Goal: Submit feedback/report problem: Submit feedback/report problem

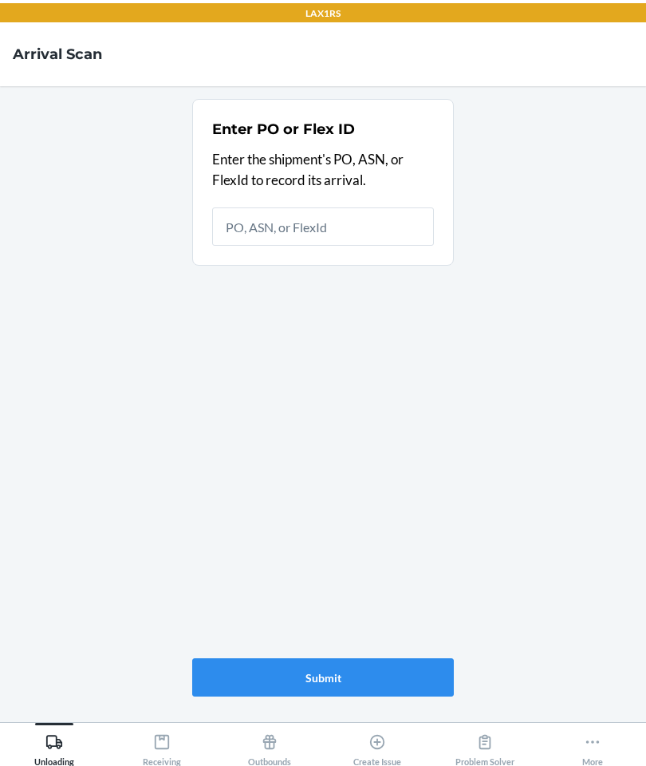
scroll to position [64, 0]
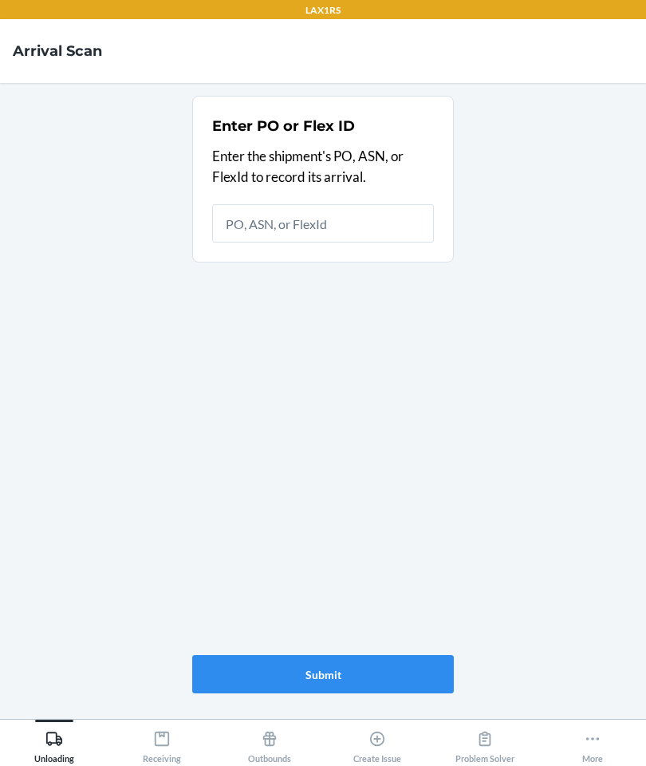
click at [390, 747] on div "Create Issue" at bounding box center [377, 744] width 48 height 40
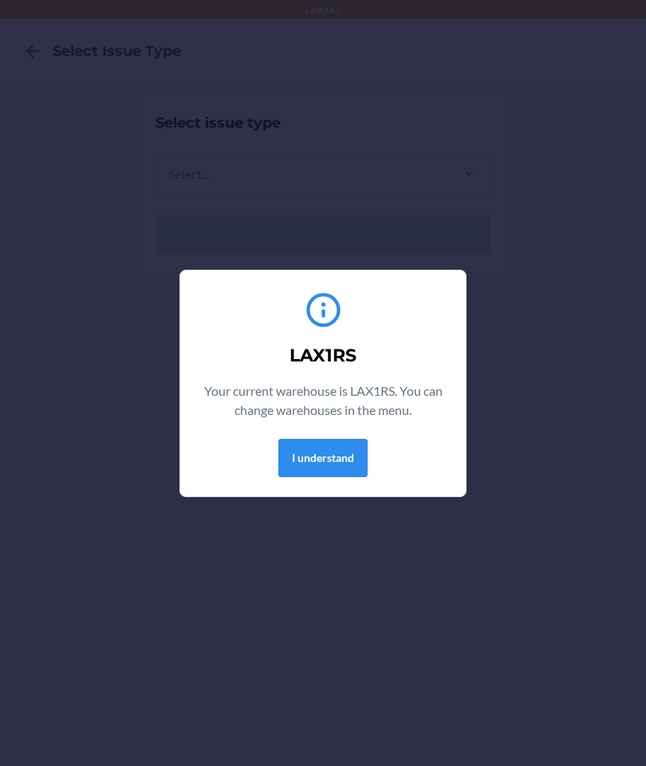
click at [327, 469] on button "I understand" at bounding box center [322, 458] width 89 height 38
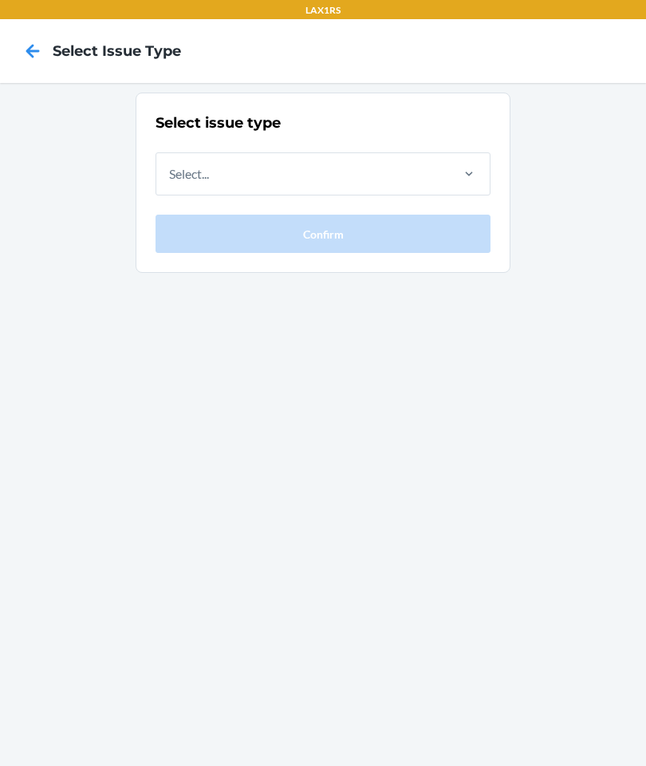
click at [417, 146] on div "Select issue type Select... Confirm" at bounding box center [323, 182] width 335 height 140
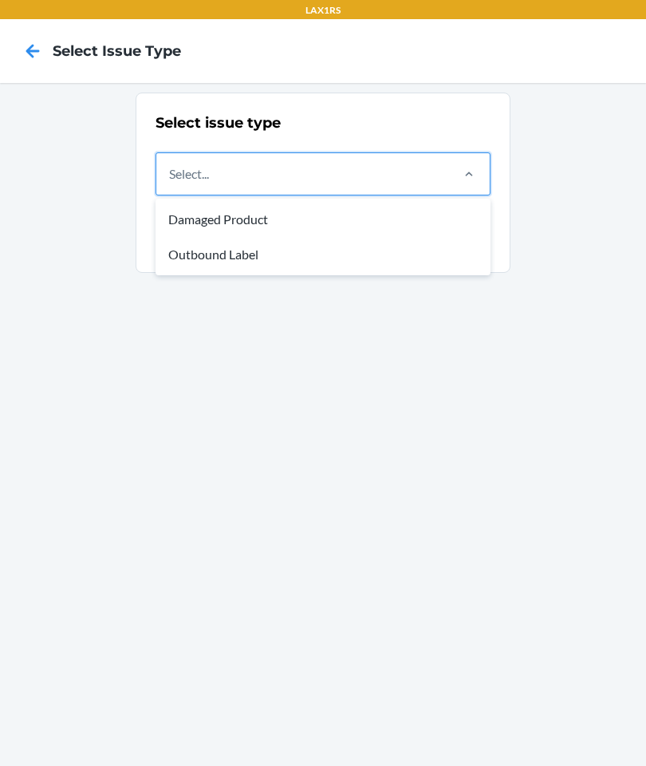
click at [323, 223] on div "Damaged Product" at bounding box center [323, 219] width 329 height 35
click at [171, 183] on input "option Damaged Product focused, 1 of 2. 2 results available. Use Up and Down to…" at bounding box center [170, 173] width 2 height 19
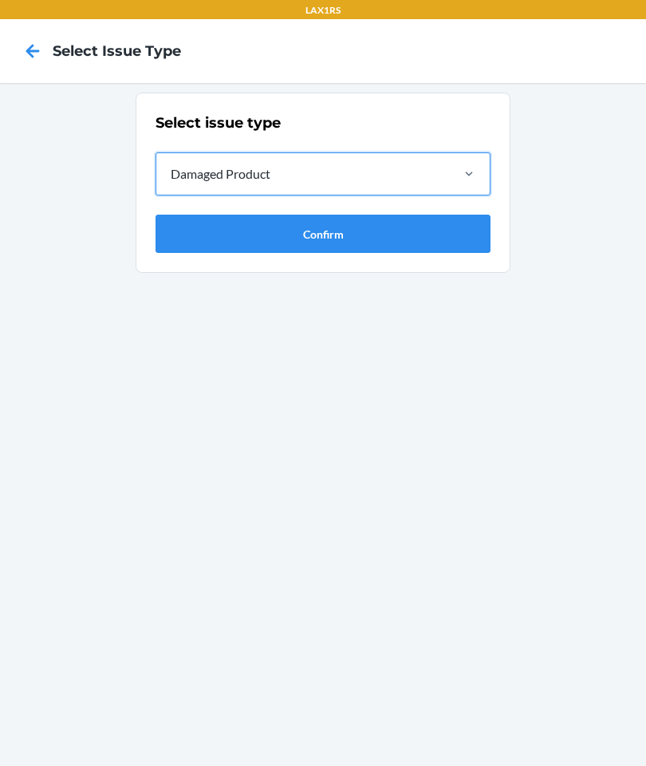
click at [200, 232] on button "Confirm" at bounding box center [323, 234] width 335 height 38
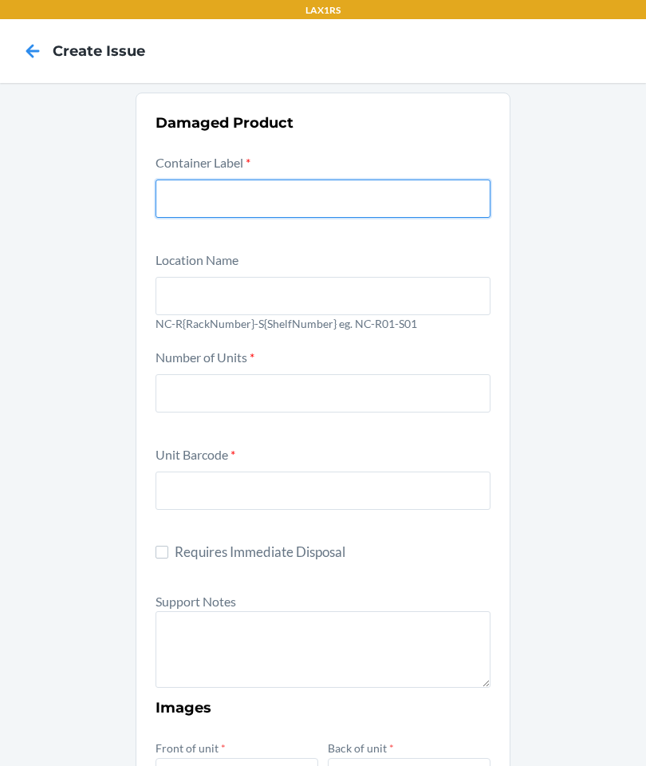
click at [408, 184] on input "text" at bounding box center [323, 198] width 335 height 38
type input "988891"
click at [471, 296] on input "text" at bounding box center [323, 296] width 335 height 38
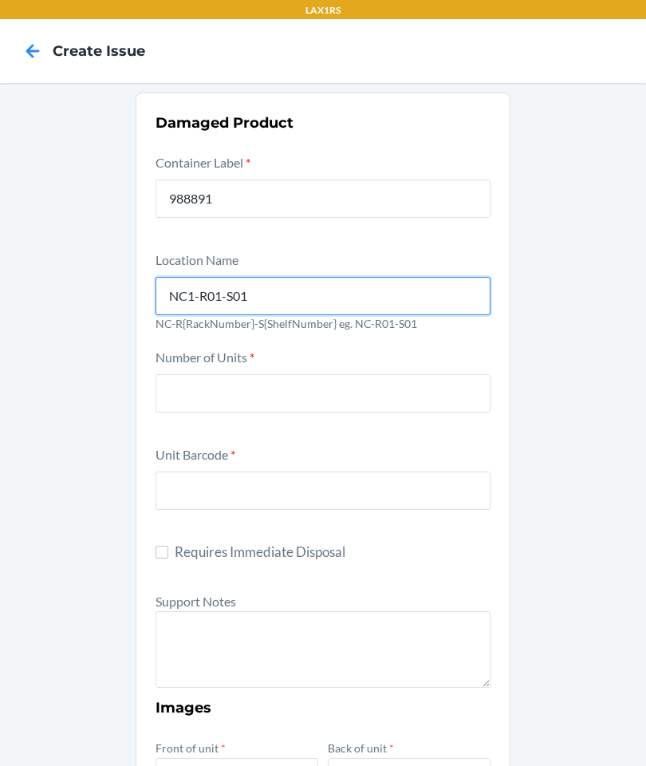
type input "NC1-R01-S01"
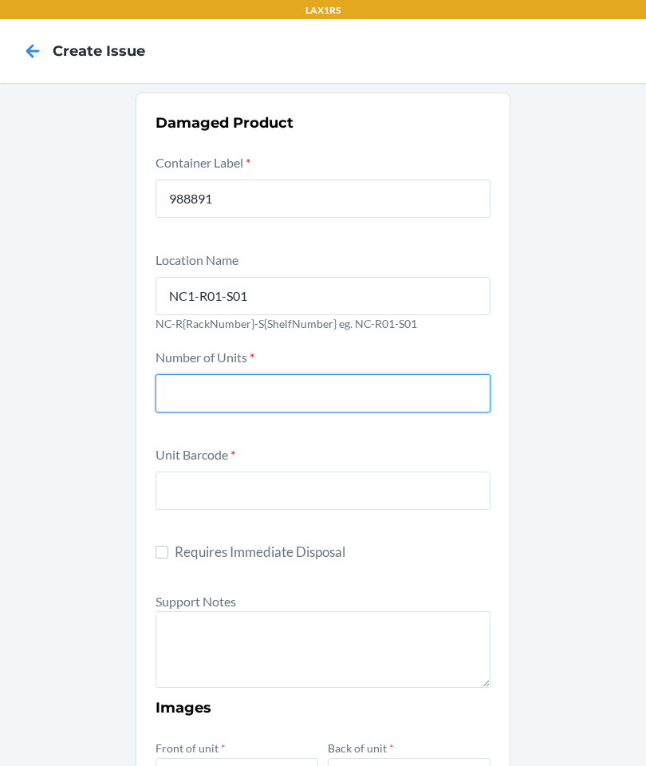
click at [403, 406] on input "number" at bounding box center [323, 393] width 335 height 38
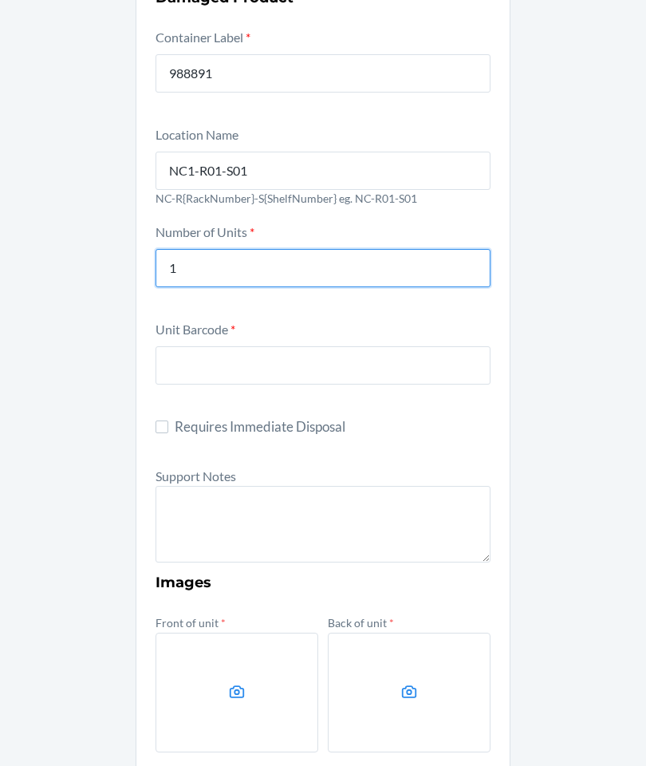
scroll to position [137, 0]
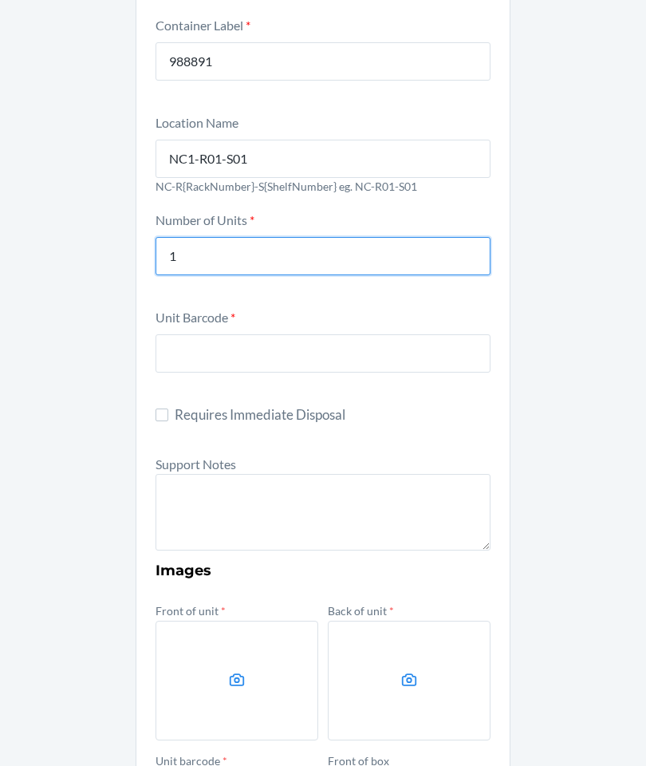
type input "1"
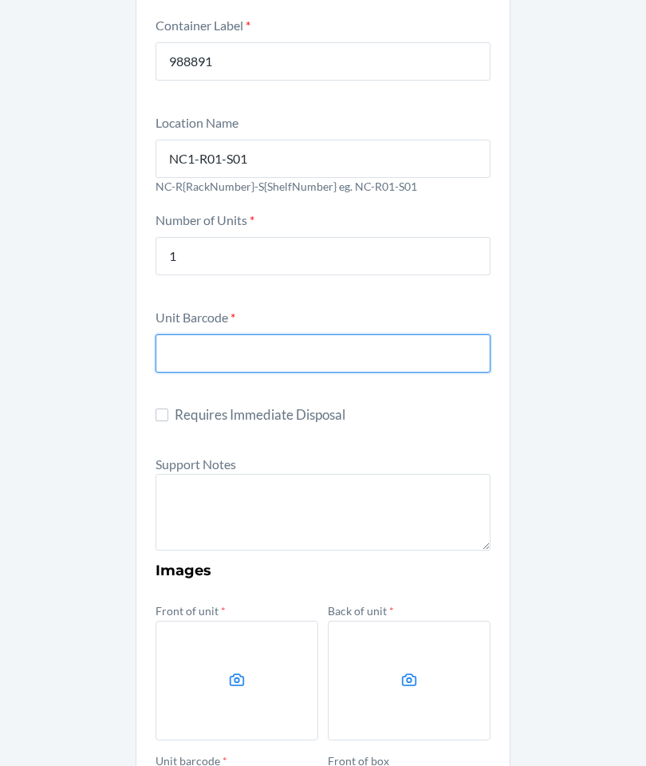
click at [403, 337] on input "text" at bounding box center [323, 353] width 335 height 38
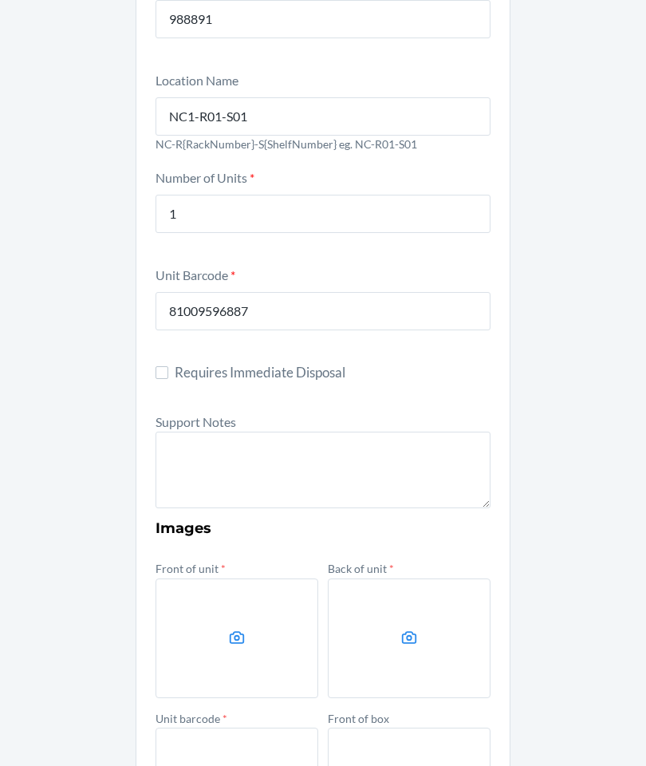
scroll to position [180, 0]
type input "81009596887"
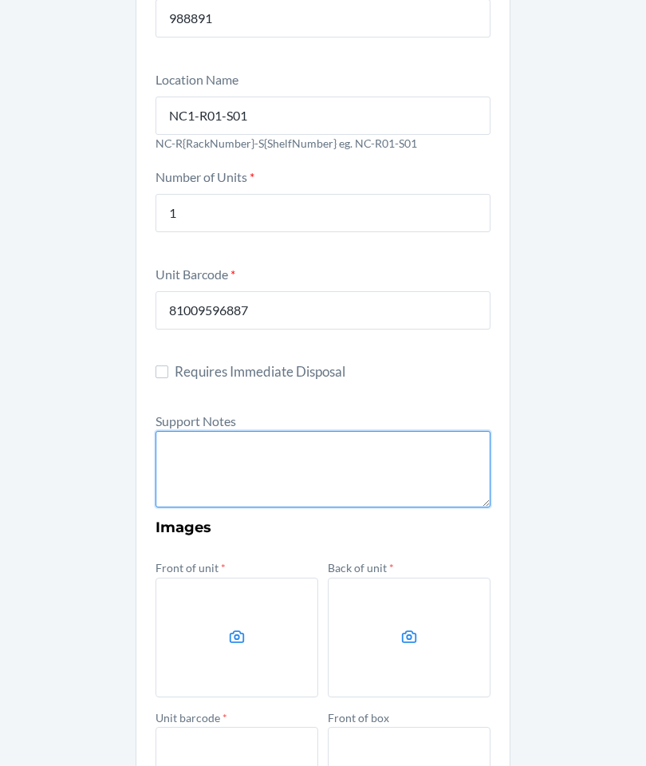
click at [178, 472] on textarea at bounding box center [323, 469] width 335 height 77
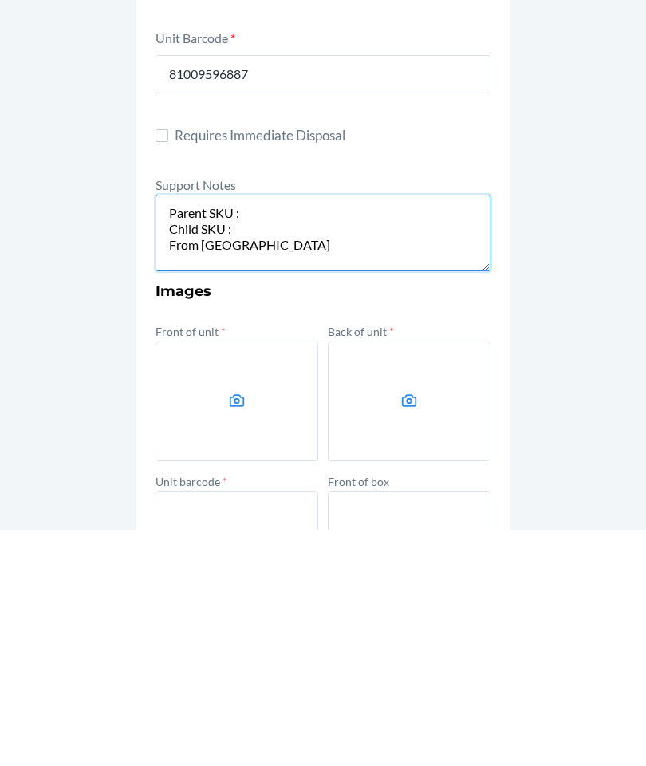
scroll to position [197, 0]
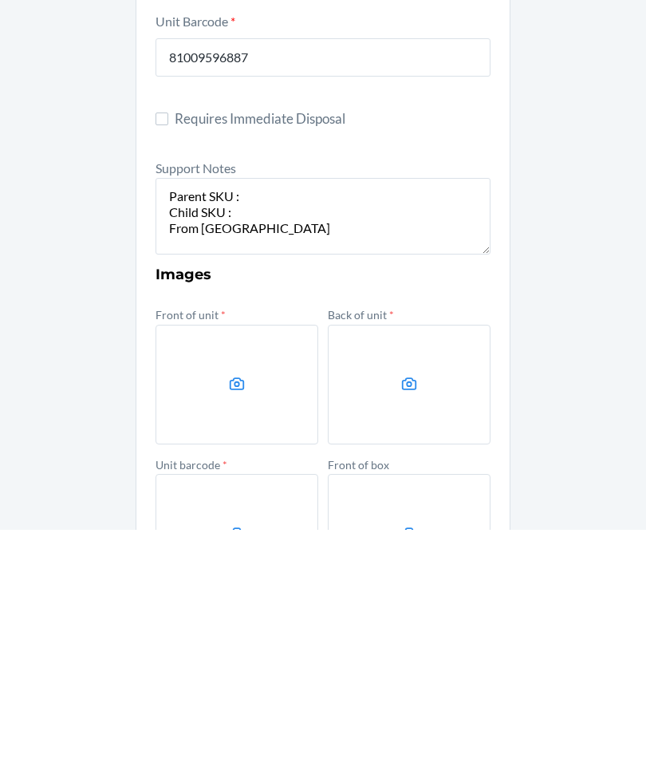
click at [169, 396] on label "Support Notes" at bounding box center [196, 403] width 81 height 15
click at [169, 414] on textarea "Parent SKU : Child SKU : From rs" at bounding box center [323, 452] width 335 height 77
click at [162, 414] on textarea "Parent SKU : Child SKU : From rs" at bounding box center [323, 452] width 335 height 77
click at [181, 414] on textarea "Parent SKU : Child SKU : From rs" at bounding box center [323, 452] width 335 height 77
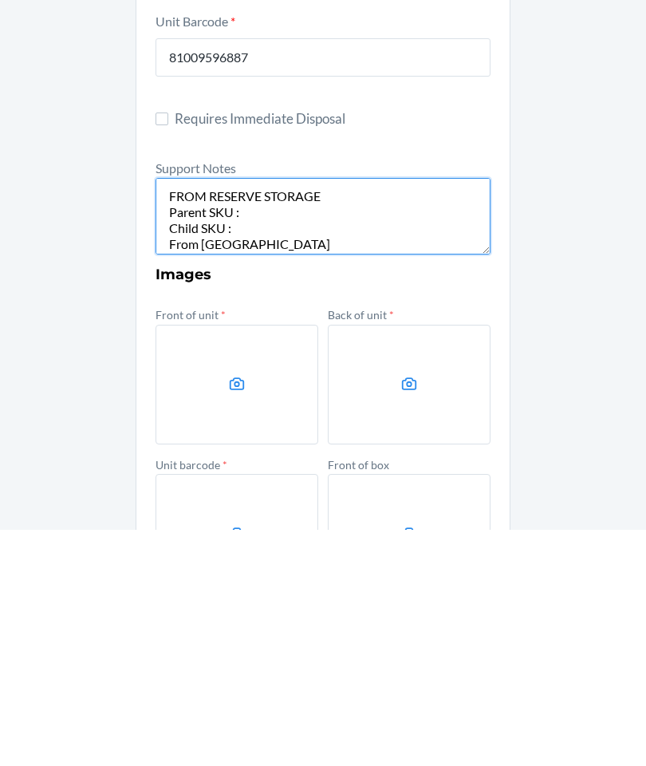
click at [235, 414] on textarea "FROM RESERVE STORAGE Parent SKU : Child SKU : From rs" at bounding box center [323, 452] width 335 height 77
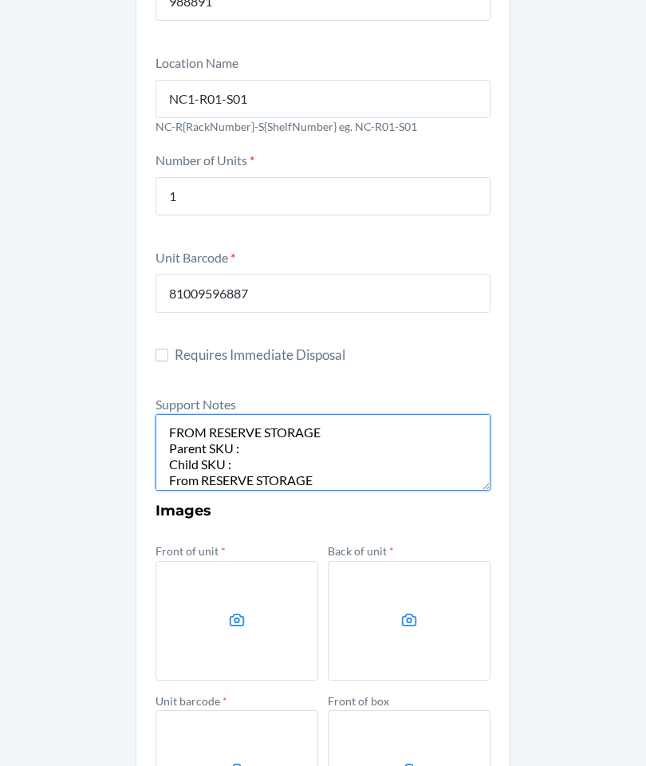
click at [345, 414] on textarea "FROM RESERVE STORAGE Parent SKU : Child SKU : From RESERVE STORAGE" at bounding box center [323, 452] width 335 height 77
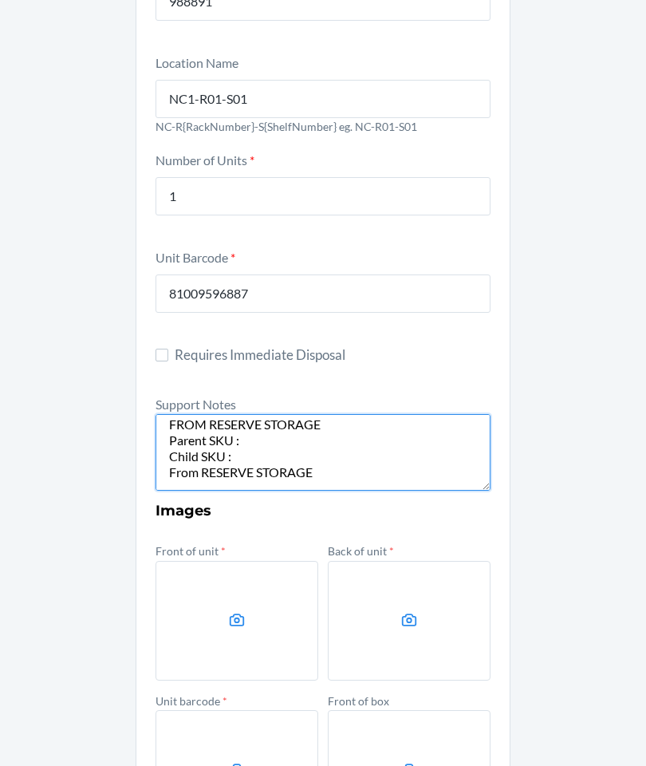
scroll to position [8, 0]
click at [173, 414] on textarea "FROM RESERVE STORAGE Parent SKU : Child SKU : From RESERVE STORAGE" at bounding box center [323, 452] width 335 height 77
click at [168, 414] on textarea "FROM RESERVE STORAGE Parent SKU : Child SKU : From RESERVE STORAGE" at bounding box center [323, 452] width 335 height 77
click at [190, 414] on textarea "FROM RESERVE STORAGE Parent SKU : Child SKU : From RESERVE STORAGE" at bounding box center [323, 452] width 335 height 77
click at [189, 414] on textarea "FROM RESERVE STORAGE Parent SKU : Child SKU : From RESERVE STORAGE" at bounding box center [323, 452] width 335 height 77
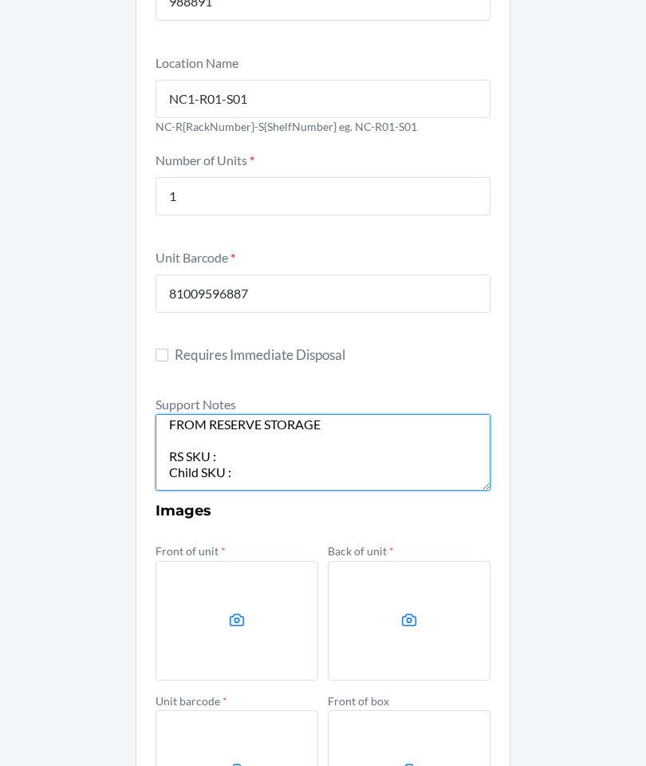
click at [195, 414] on textarea "FROM RESERVE STORAGE RS SKU : Child SKU : From RESERVE STORAGE" at bounding box center [323, 452] width 335 height 77
click at [301, 414] on textarea "FROM RESERVE STORAGE RS SKU : DTC SKU : From RESERVE STORAGE" at bounding box center [323, 452] width 335 height 77
click at [321, 414] on textarea "FROM RESERVE STORAGE RS SKU : DTC SKU : From RESERVE STORAGE" at bounding box center [323, 452] width 335 height 77
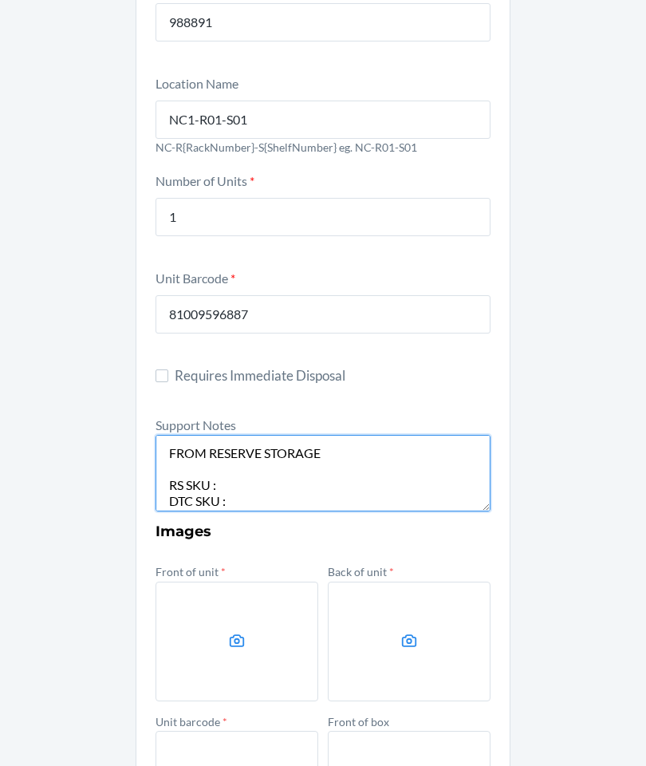
scroll to position [180, 0]
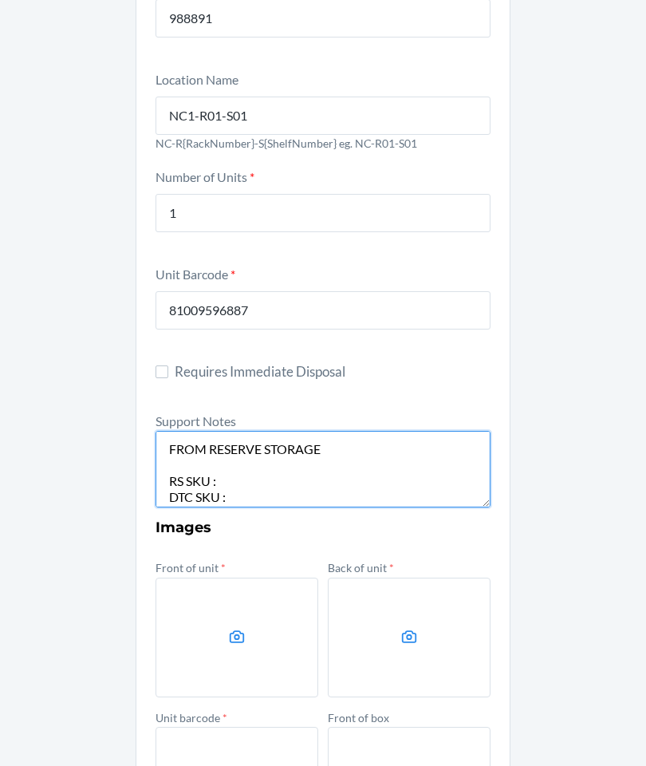
click at [368, 431] on textarea "FROM RESERVE STORAGE RS SKU : DTC SKU : From RESERVE STORAGE" at bounding box center [323, 469] width 335 height 77
click at [371, 431] on textarea "FROM RESERVE STORAGE RS SKU : DTC SKU : From RESERVE STORAGE" at bounding box center [323, 469] width 335 height 77
click at [376, 431] on textarea "FROM RESERVE STORAGE RS SKU : DTC SKU : From RESERVE STORAGE" at bounding box center [323, 469] width 335 height 77
click at [395, 431] on textarea "FROM RESERVE STORAGE RS SKU : DTC SKU : From RESERVE STORAGE" at bounding box center [323, 469] width 335 height 77
click at [418, 431] on textarea "FROM RESERVE STORAGE RS SKU : DTC SKU : From RESERVE STORAGE" at bounding box center [323, 469] width 335 height 77
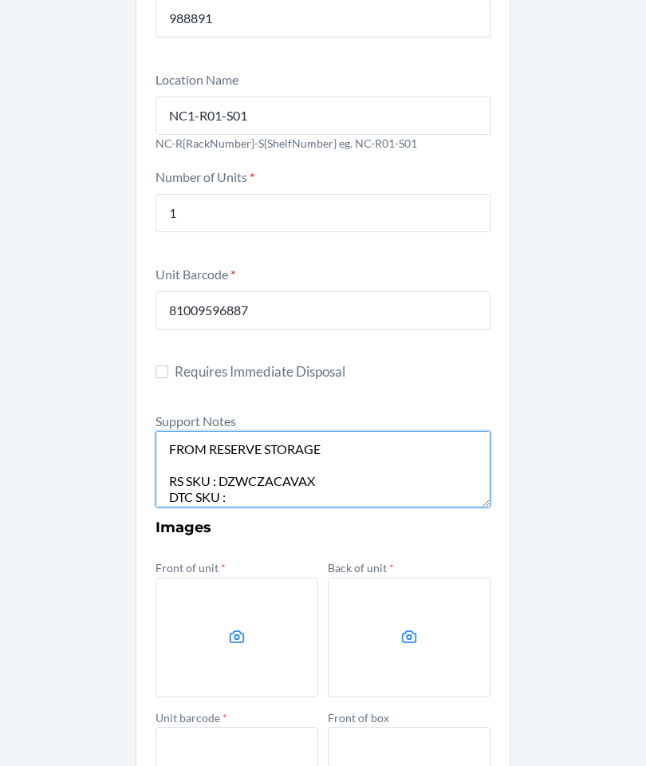
click at [257, 433] on textarea "FROM RESERVE STORAGE RS SKU : DZWCZACAVAX DTC SKU : From RESERVE STORAGE" at bounding box center [323, 469] width 335 height 77
click at [392, 431] on textarea "FROM RESERVE STORAGE RS SKU : DZWCZACAVAX DTC SKU : DSLYEW5BJ26 From RESERVE ST…" at bounding box center [323, 469] width 335 height 77
click at [416, 431] on textarea "FROM RESERVE STORAGE RS SKU : DZWCZACAVAX DTC SKU : DSLYEW5BJ26 From RESERVE ST…" at bounding box center [323, 469] width 335 height 77
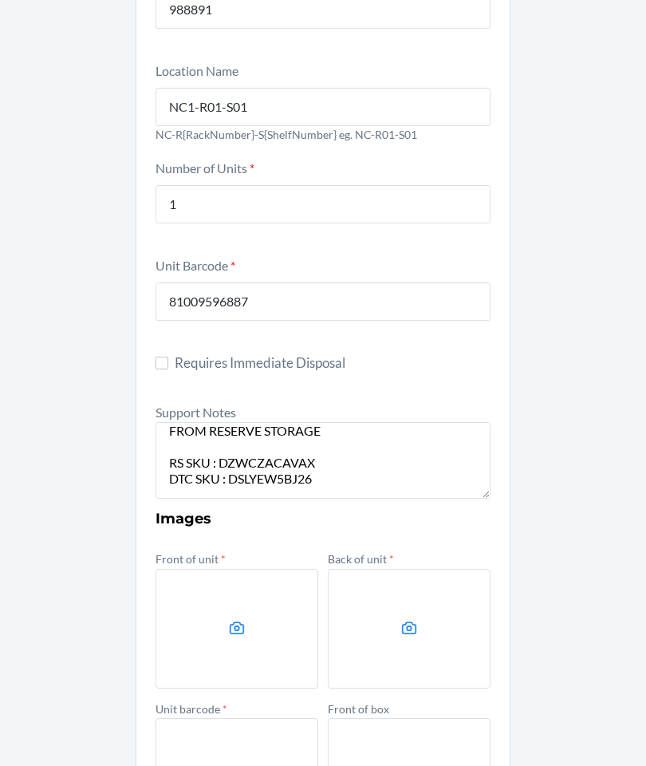
scroll to position [235, 0]
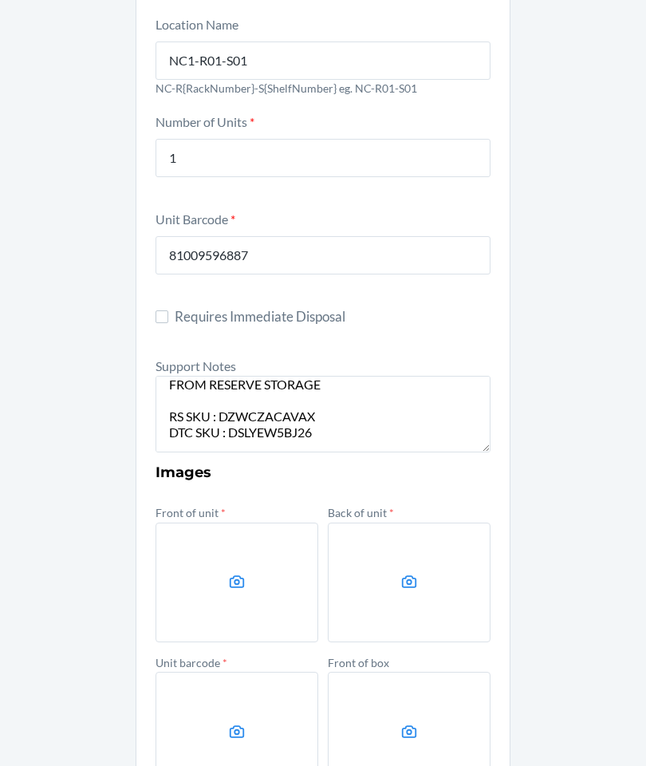
click at [231, 573] on icon at bounding box center [237, 582] width 18 height 18
click at [0, 0] on input "file" at bounding box center [0, 0] width 0 height 0
click at [444, 376] on textarea "FROM RESERVE STORAGE RS SKU : DZWCZACAVAX DTC SKU : DSLYEW5BJ26 From RESERVE ST…" at bounding box center [323, 414] width 335 height 77
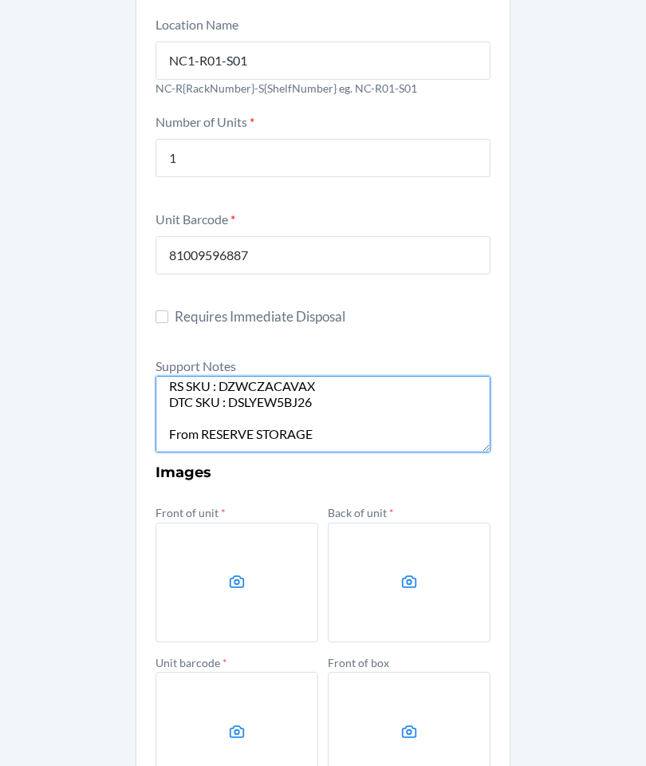
scroll to position [40, 0]
click at [432, 376] on textarea "FROM RESERVE STORAGE RS SKU : DZWCZACAVAX DTC SKU : DSLYEW5BJ26 From RESERVE ST…" at bounding box center [323, 414] width 335 height 77
click at [429, 376] on textarea "FROM RESERVE STORAGE RS SKU : DZWCZACAVAX DTC SKU : DSLYEW5BJ26 From RESERVE ST…" at bounding box center [323, 414] width 335 height 77
click at [359, 376] on textarea "FROM RESERVE STORAGE RS SKU : DZWCZACAVAX DTC SKU : DSLYEW5BJ26 From RESERVE ST…" at bounding box center [323, 414] width 335 height 77
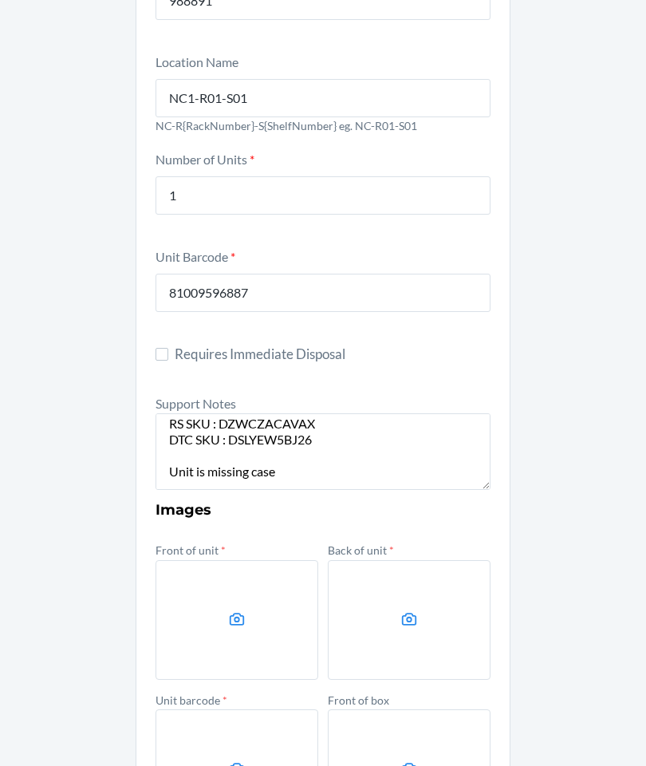
scroll to position [207, 0]
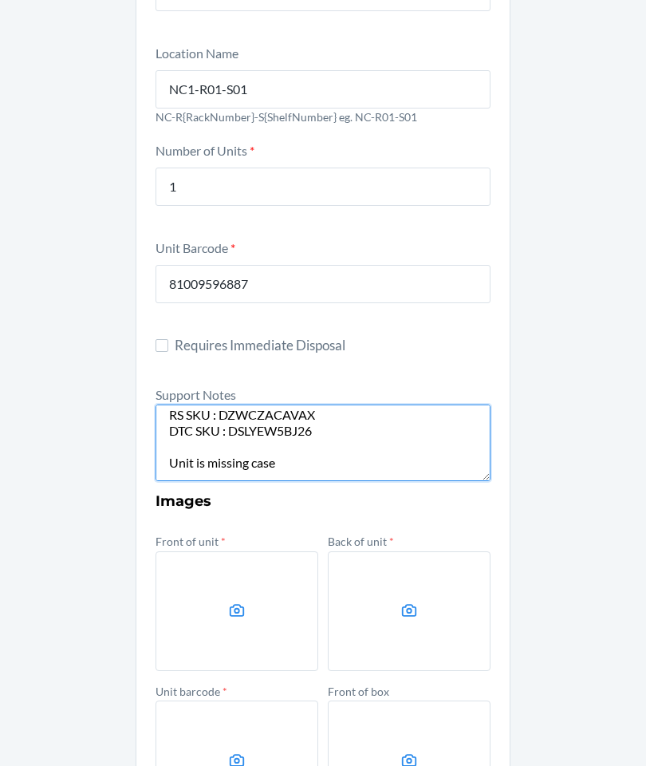
type textarea "FROM RESERVE STORAGE RS SKU : DZWCZACAVAX DTC SKU : DSLYEW5BJ26 Unit is missing…"
click at [228, 601] on icon at bounding box center [237, 610] width 18 height 18
click at [0, 0] on input "file" at bounding box center [0, 0] width 0 height 0
click at [242, 601] on icon at bounding box center [237, 610] width 18 height 18
click at [0, 0] on input "file" at bounding box center [0, 0] width 0 height 0
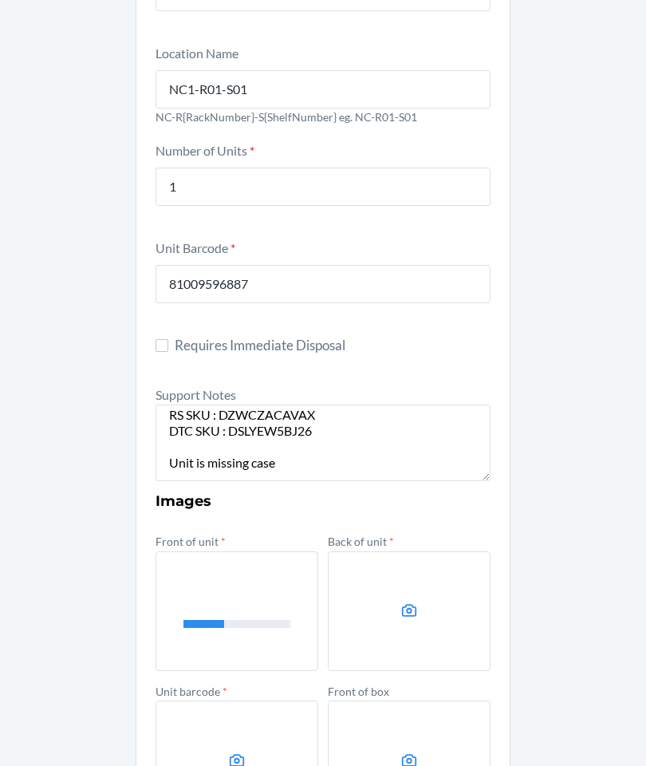
click at [419, 551] on label at bounding box center [409, 611] width 163 height 120
click at [0, 0] on input "file" at bounding box center [0, 0] width 0 height 0
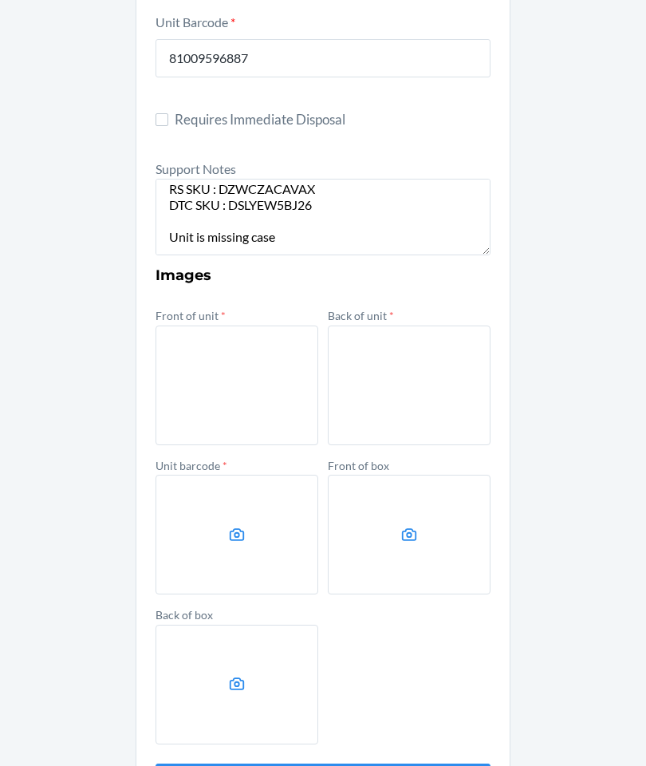
scroll to position [432, 0]
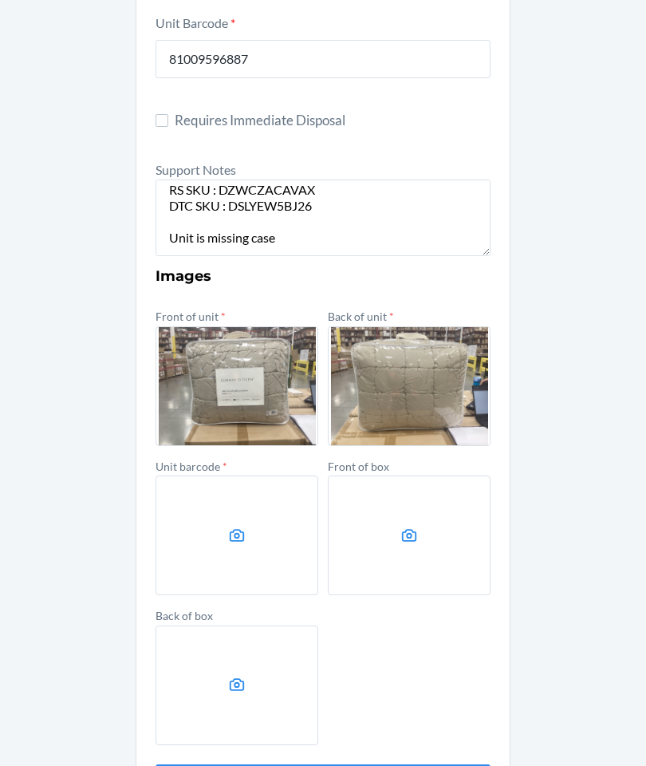
click at [222, 475] on label at bounding box center [237, 535] width 163 height 120
click at [0, 0] on input "file" at bounding box center [0, 0] width 0 height 0
click at [193, 475] on label at bounding box center [237, 535] width 163 height 120
click at [0, 0] on input "file" at bounding box center [0, 0] width 0 height 0
click at [213, 475] on label at bounding box center [237, 535] width 163 height 120
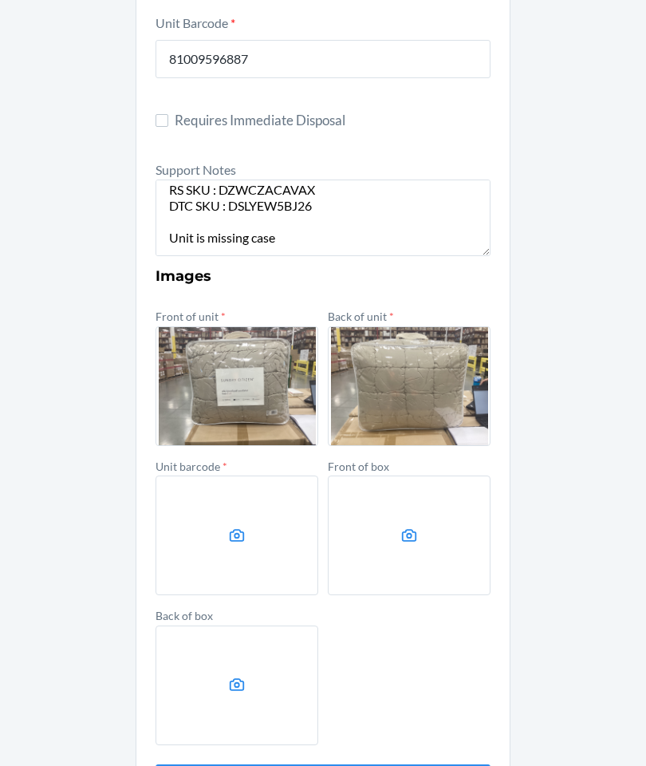
click at [0, 0] on input "file" at bounding box center [0, 0] width 0 height 0
click at [451, 110] on span "Requires Immediate Disposal" at bounding box center [333, 120] width 316 height 21
click at [168, 114] on input "Requires Immediate Disposal" at bounding box center [162, 120] width 13 height 13
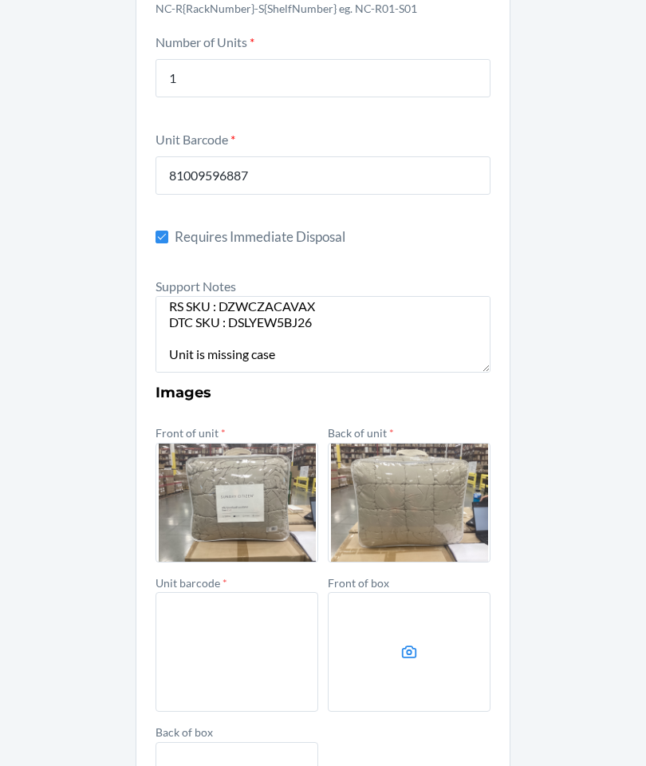
scroll to position [313, 0]
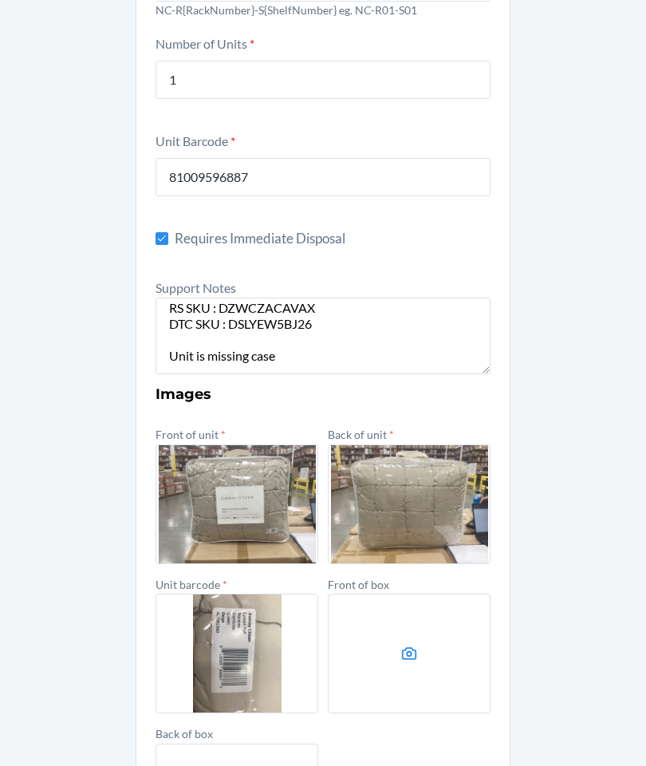
click at [337, 246] on span "Requires Immediate Disposal" at bounding box center [333, 238] width 316 height 21
click at [168, 245] on input "Requires Immediate Disposal" at bounding box center [162, 238] width 13 height 13
checkbox input "false"
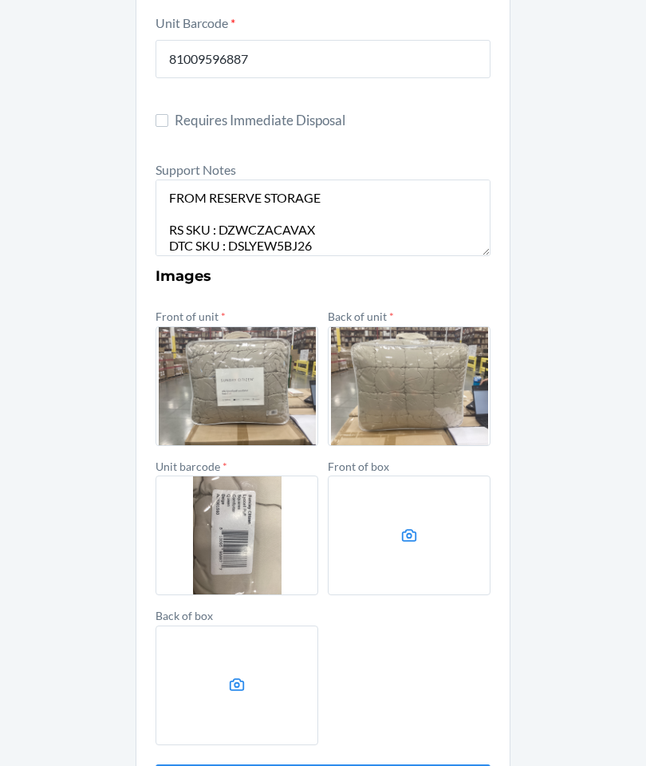
scroll to position [64, 0]
click at [412, 651] on div "Front of unit * Back of unit * Unit barcode * Front of box Back of box" at bounding box center [323, 526] width 335 height 440
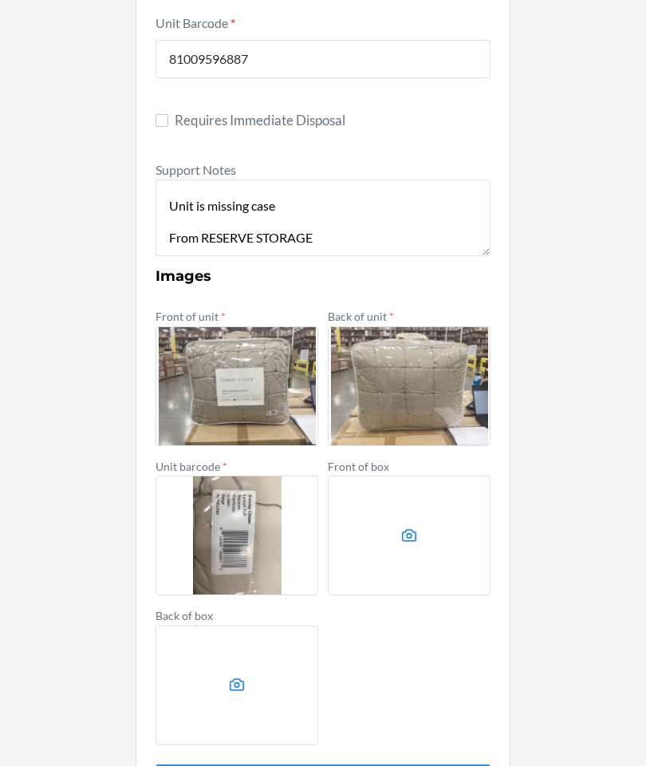
click at [164, 751] on section "Damaged Product Container Label * 988891 Location Name NC1-R01-S01 NC-R{RackNum…" at bounding box center [323, 241] width 375 height 1161
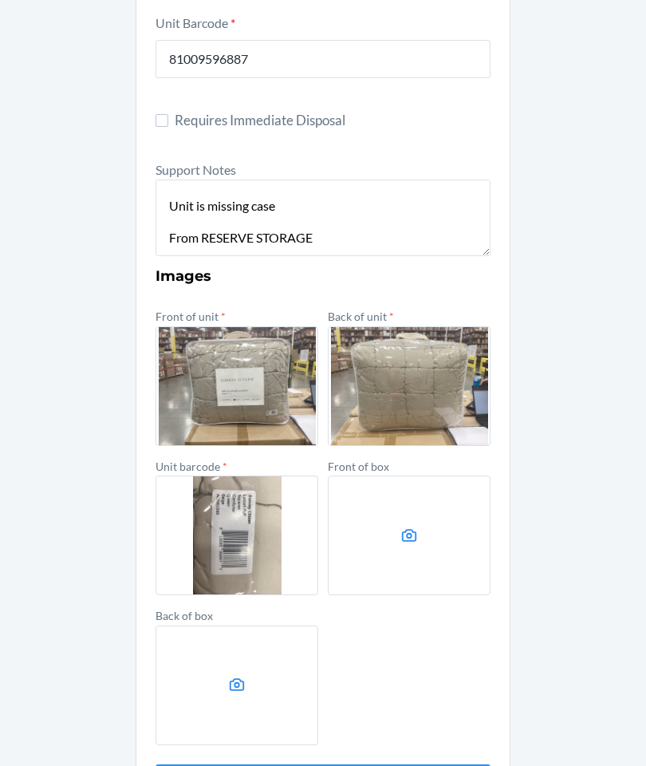
click at [152, 704] on section "Damaged Product Container Label * 988891 Location Name NC1-R01-S01 NC-R{RackNum…" at bounding box center [323, 241] width 375 height 1161
click at [316, 649] on label at bounding box center [237, 685] width 163 height 120
click at [0, 0] on input "file" at bounding box center [0, 0] width 0 height 0
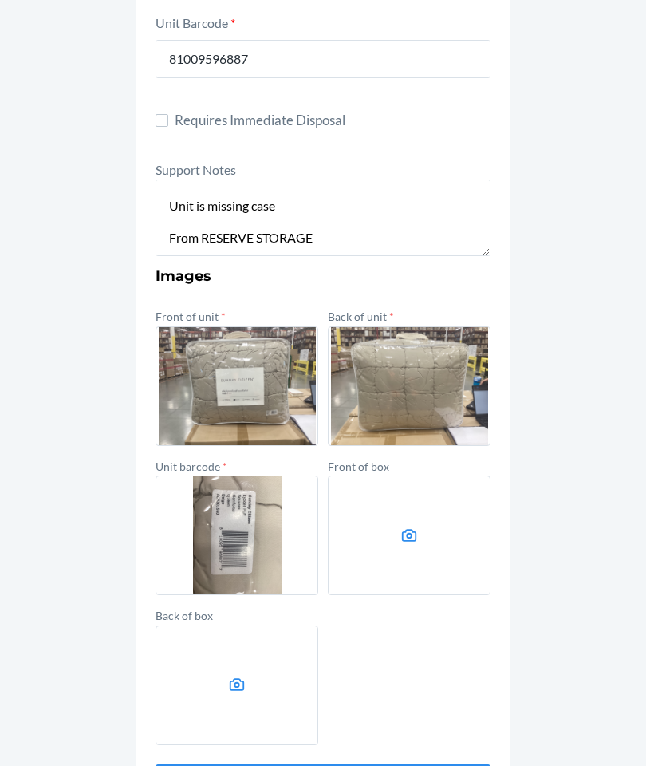
click at [304, 625] on label at bounding box center [237, 685] width 163 height 120
click at [0, 0] on input "file" at bounding box center [0, 0] width 0 height 0
click at [304, 625] on label at bounding box center [237, 685] width 163 height 120
click at [0, 0] on input "file" at bounding box center [0, 0] width 0 height 0
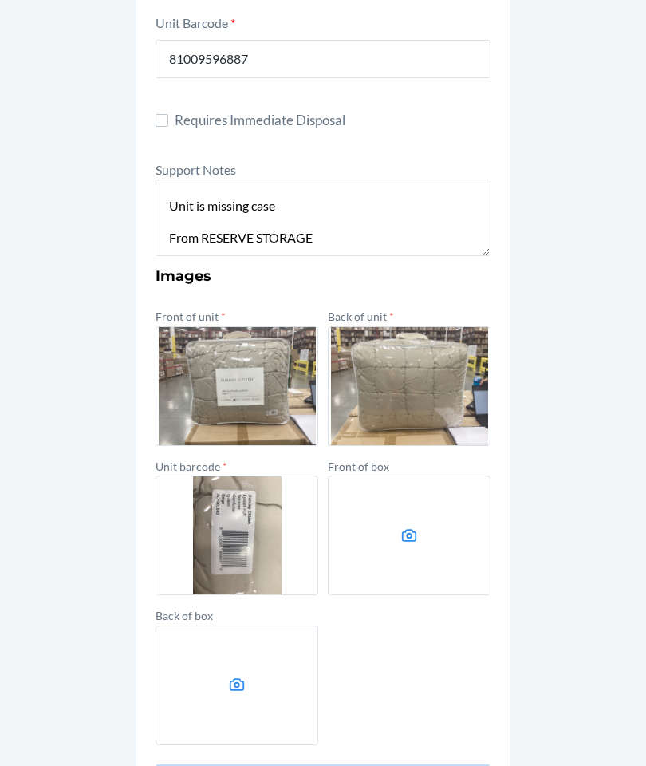
click at [308, 747] on section "Damaged Product Container Label * 988891 Location Name NC1-R01-S01 NC-R{RackNum…" at bounding box center [323, 241] width 375 height 1161
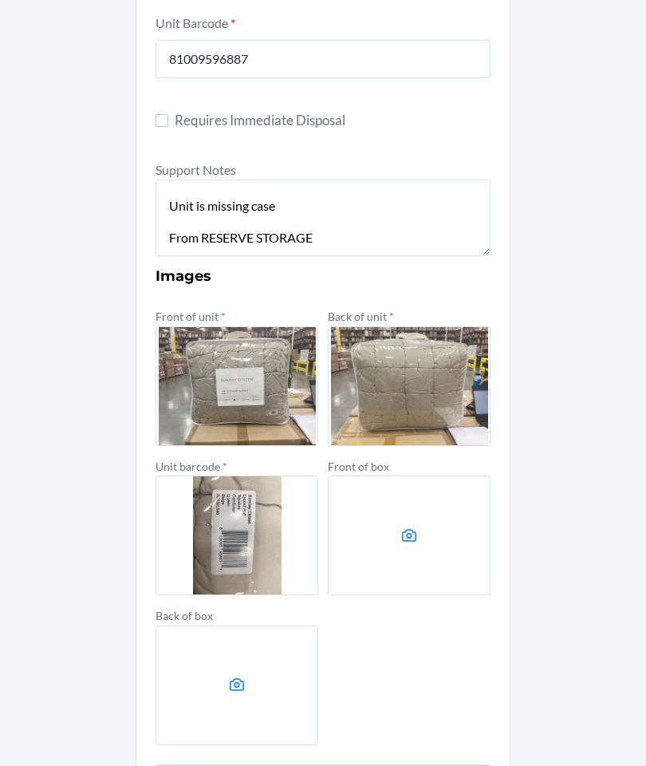
click at [179, 692] on form "Container Label * 988891 Location Name NC1-R01-S01 NC-R{RackNumber}-S{ShelfNumb…" at bounding box center [323, 262] width 335 height 1082
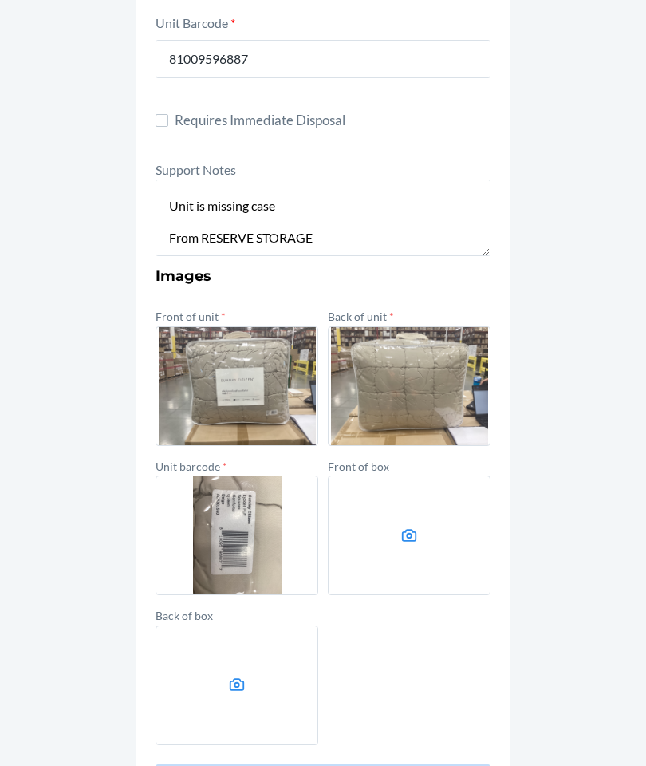
click at [518, 706] on div "Damaged Product Container Label * 988891 Location Name NC1-R01-S01 NC-R{RackNum…" at bounding box center [323, 241] width 646 height 1181
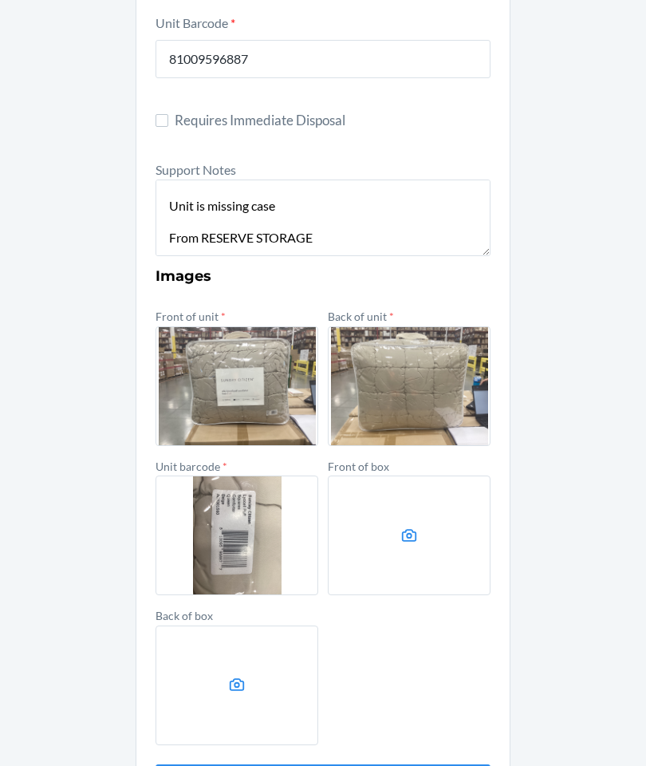
click at [517, 706] on div "Damaged Product Container Label * 988891 Location Name NC1-R01-S01 NC-R{RackNum…" at bounding box center [323, 241] width 646 height 1181
click at [501, 708] on section "Damaged Product Container Label * 988891 Location Name NC1-R01-S01 NC-R{RackNum…" at bounding box center [323, 241] width 375 height 1161
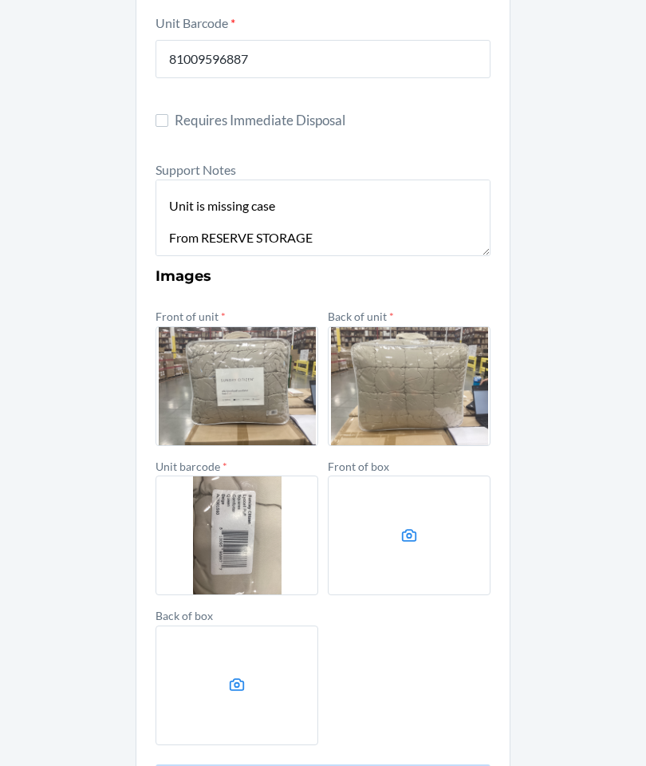
click at [369, 688] on form "Container Label * 988891 Location Name NC1-R01-S01 NC-R{RackNumber}-S{ShelfNumb…" at bounding box center [323, 262] width 335 height 1082
click at [368, 688] on form "Container Label * 988891 Location Name NC1-R01-S01 NC-R{RackNumber}-S{ShelfNumb…" at bounding box center [323, 262] width 335 height 1082
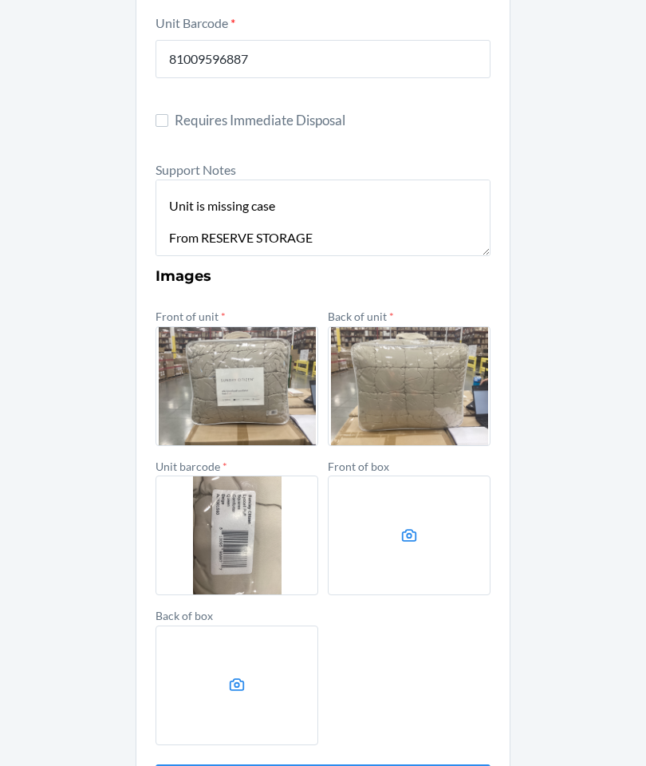
click at [393, 737] on section "Damaged Product Container Label * 988891 Location Name NC1-R01-S01 NC-R{RackNum…" at bounding box center [323, 241] width 375 height 1161
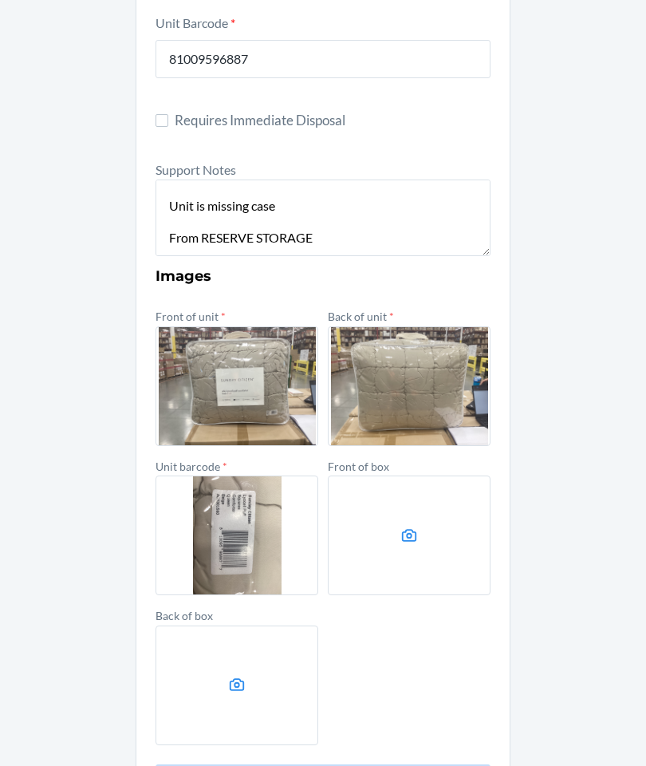
click at [497, 751] on section "Damaged Product Container Label * 988891 Location Name NC1-R01-S01 NC-R{RackNum…" at bounding box center [323, 241] width 375 height 1161
click at [496, 750] on section "Damaged Product Container Label * 988891 Location Name NC1-R01-S01 NC-R{RackNum…" at bounding box center [323, 241] width 375 height 1161
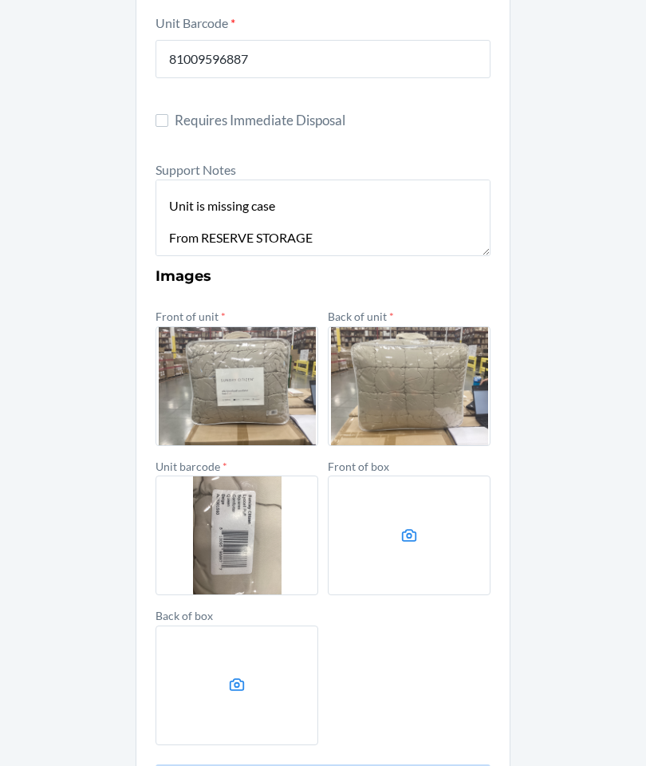
click at [322, 739] on section "Damaged Product Container Label * 988891 Location Name NC1-R01-S01 NC-R{RackNum…" at bounding box center [323, 241] width 375 height 1161
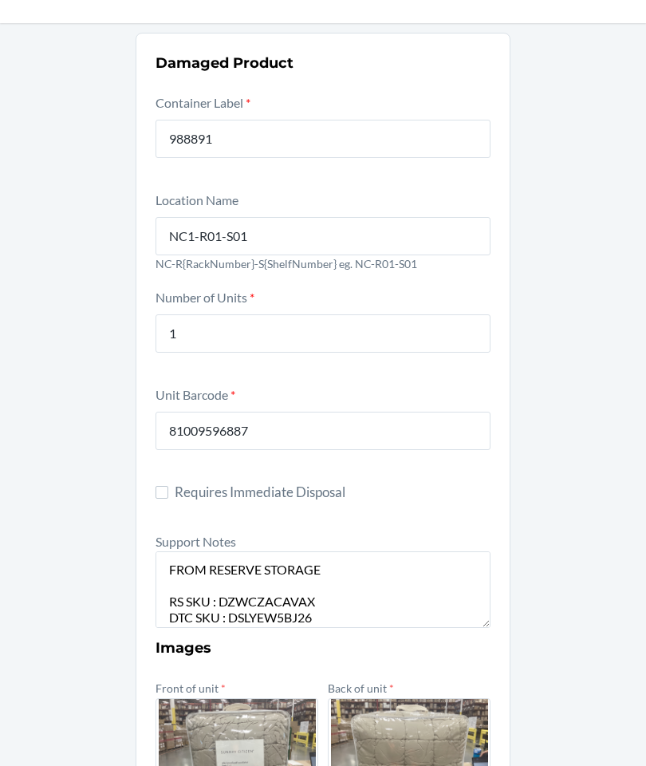
scroll to position [0, 0]
click at [175, 551] on textarea "FROM RESERVE STORAGE RS SKU : DZWCZACAVAX DTC SKU : DSLYEW5BJ26 Unit is missing…" at bounding box center [323, 589] width 335 height 77
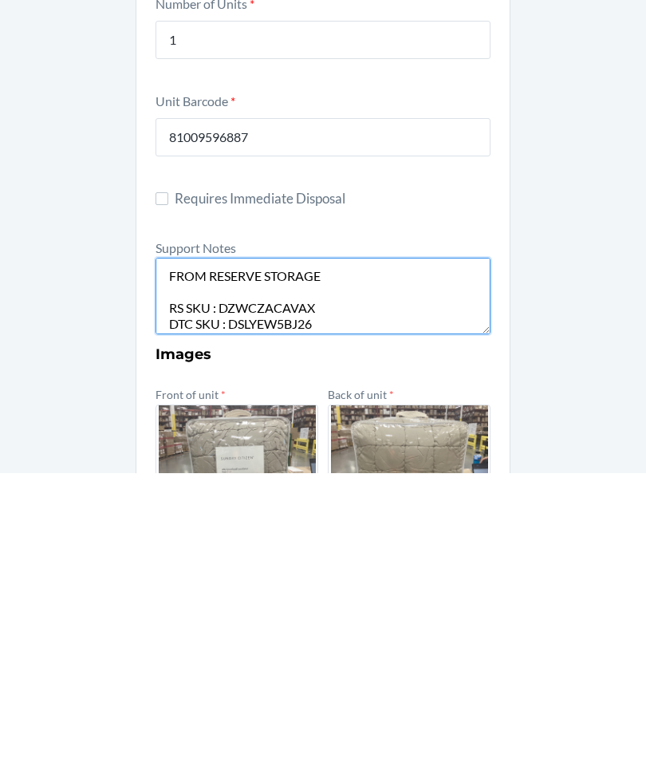
click at [178, 551] on textarea "FROM RESERVE STORAGE RS SKU : DZWCZACAVAX DTC SKU : DSLYEW5BJ26 Unit is missing…" at bounding box center [323, 589] width 335 height 77
click at [177, 551] on textarea "FROM RESERVE STORAGE RS SKU : DZWCZACAVAX DTC SKU : DSLYEW5BJ26 Unit is missing…" at bounding box center [323, 589] width 335 height 77
click at [179, 551] on textarea "FROM RESERVE STORAGE RS SKU : DZWCZACAVAX DTC SKU : DSLYEW5BJ26 Unit is missing…" at bounding box center [323, 589] width 335 height 77
click at [172, 551] on textarea "FROM RESERVE STORAGE RS SKU : DZWCZACAVAX DTC SKU : DSLYEW5BJ26 Unit is missing…" at bounding box center [323, 589] width 335 height 77
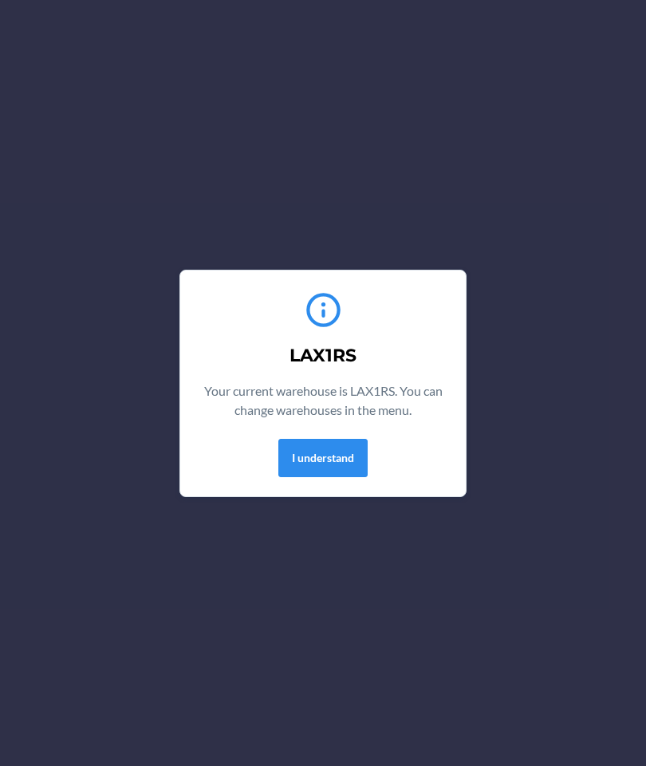
click at [341, 475] on button "I understand" at bounding box center [322, 458] width 89 height 38
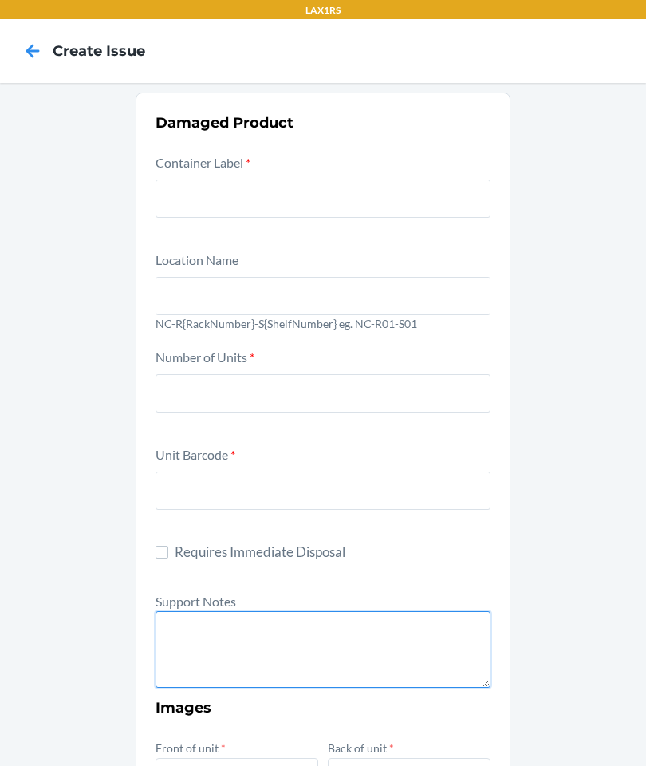
click at [334, 642] on textarea at bounding box center [323, 649] width 335 height 77
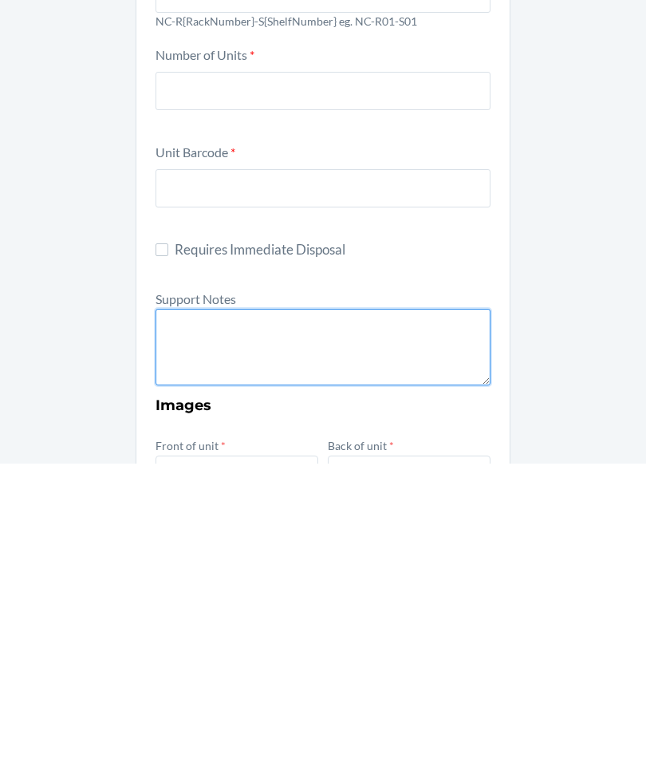
click at [255, 611] on textarea at bounding box center [323, 649] width 335 height 77
paste textarea "FROM RESERVE STORAGE RS SKU : DZWCZACAVAX DTC SKU : DSLYEW5BJ26 Unit is missing…"
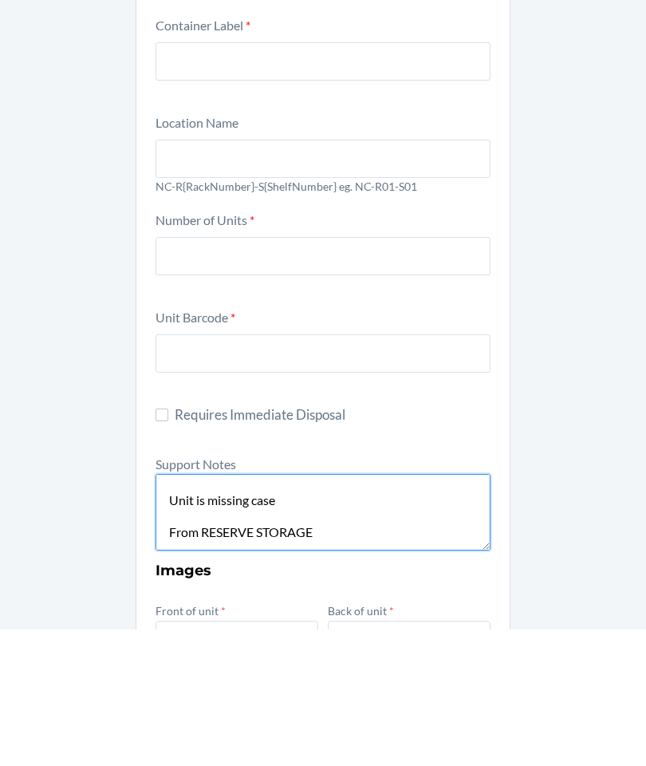
type textarea "FROM RESERVE STORAGE RS SKU : DZWCZACAVAX DTC SKU : DSLYEW5BJ26 Unit is missing…"
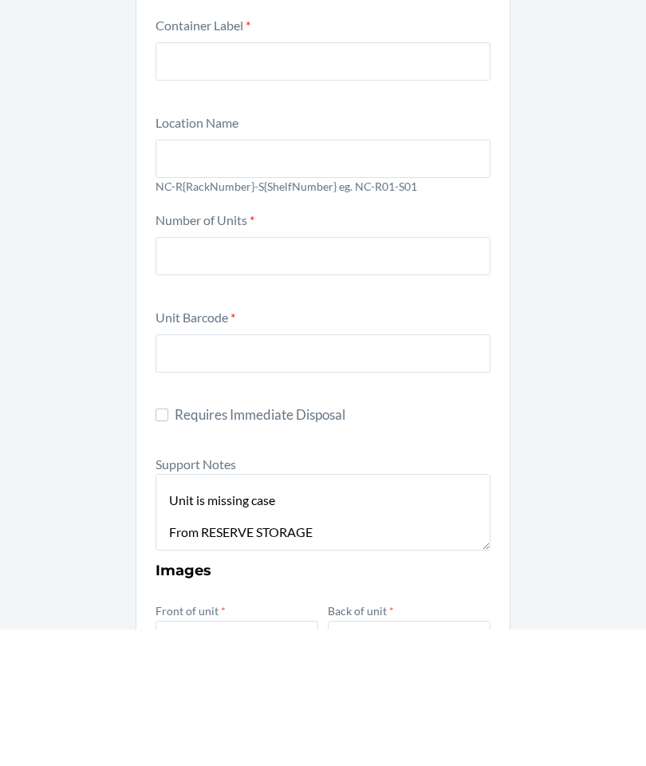
click at [322, 471] on input "text" at bounding box center [323, 490] width 335 height 38
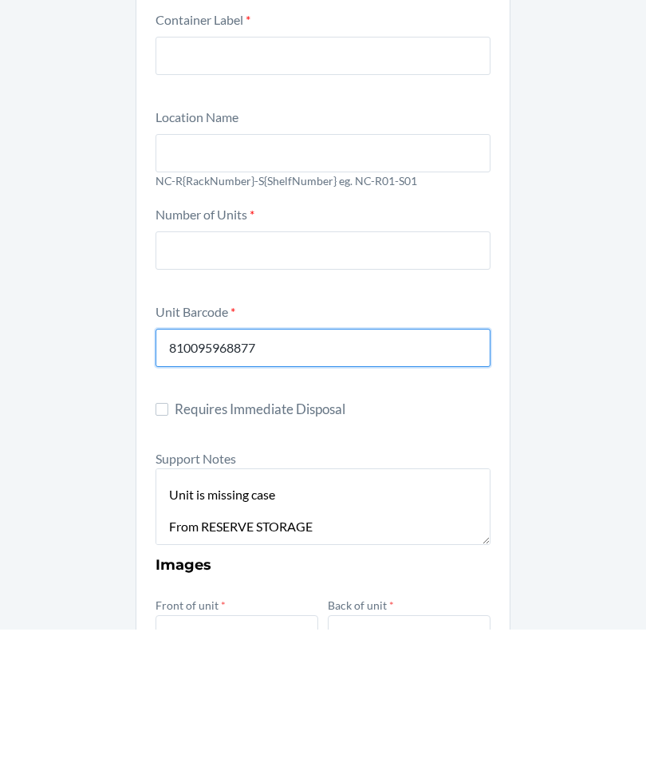
scroll to position [6, 0]
type input "810095968877"
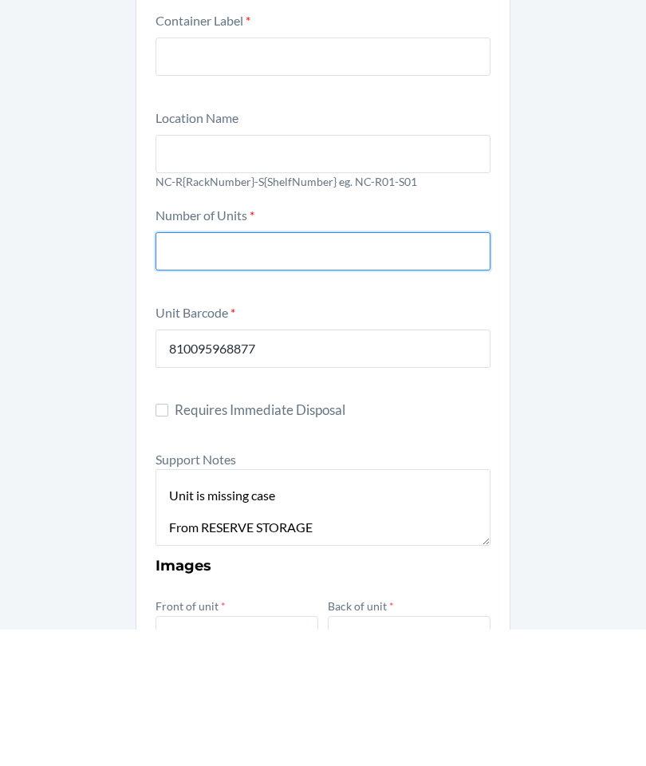
click at [393, 369] on input "number" at bounding box center [323, 388] width 335 height 38
type input "1"
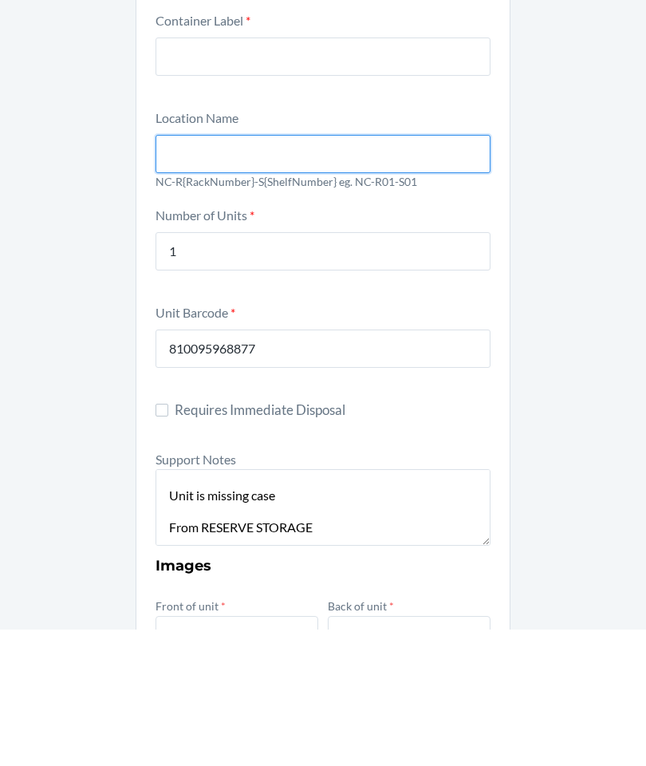
click at [353, 271] on input "text" at bounding box center [323, 290] width 335 height 38
type input "NC-R01-S01"
click at [329, 362] on div "1" at bounding box center [323, 384] width 335 height 45
click at [329, 369] on input "1" at bounding box center [323, 388] width 335 height 38
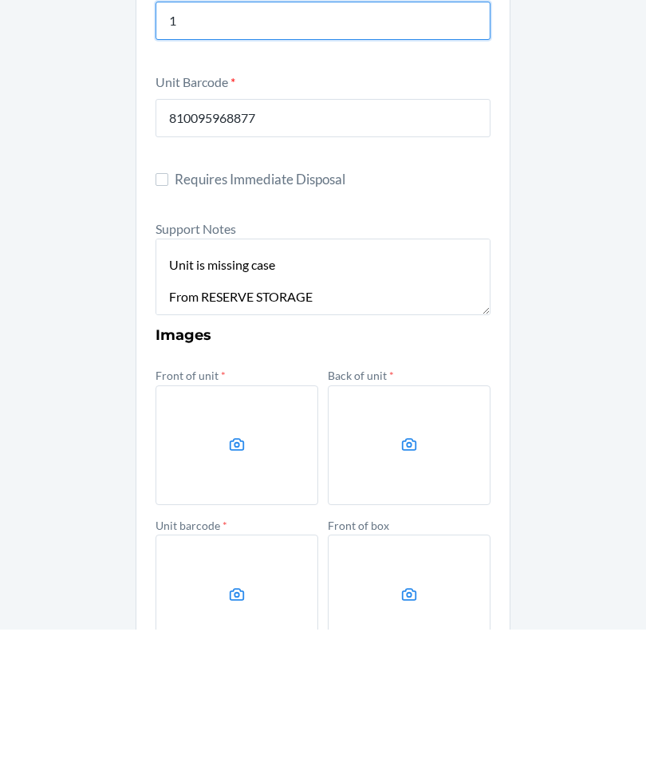
scroll to position [235, 0]
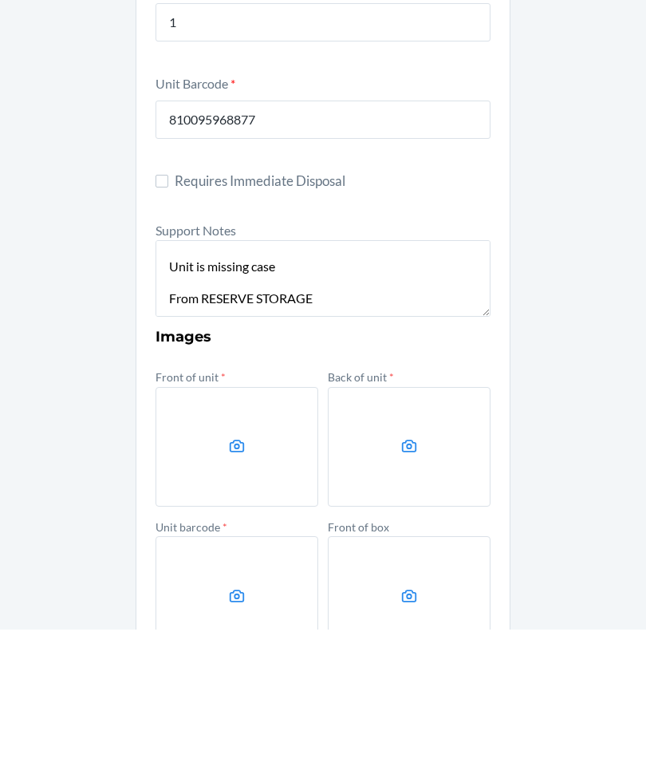
click at [241, 574] on icon at bounding box center [237, 583] width 18 height 18
click at [0, 0] on input "file" at bounding box center [0, 0] width 0 height 0
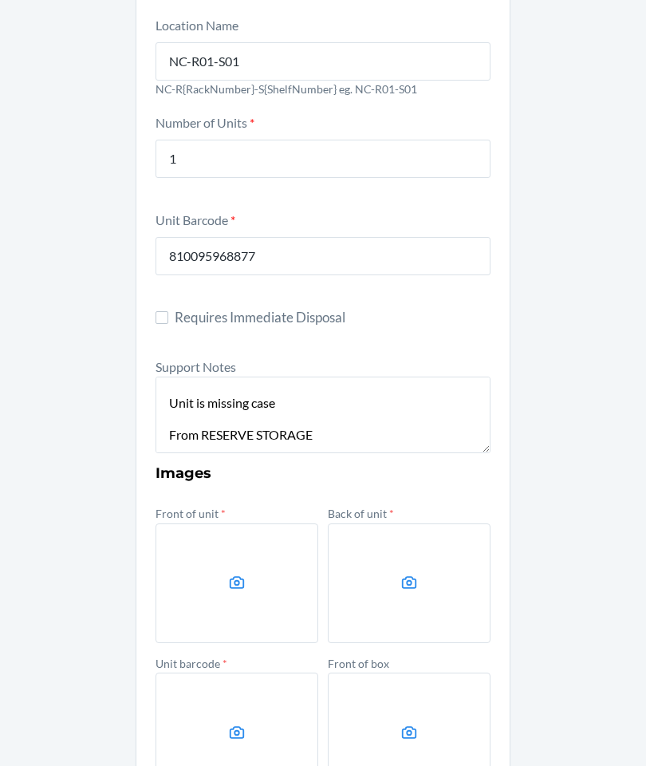
click at [217, 523] on label at bounding box center [237, 583] width 163 height 120
click at [0, 0] on input "file" at bounding box center [0, 0] width 0 height 0
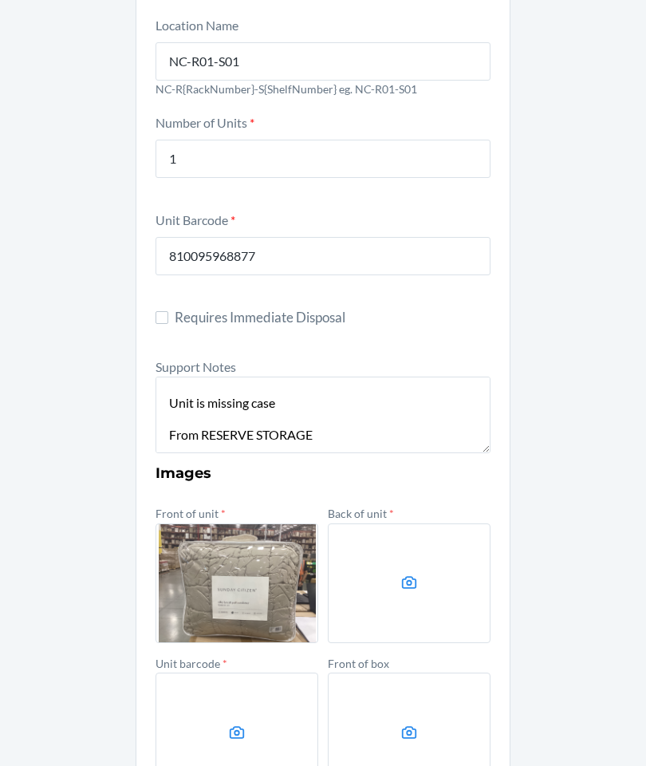
click at [286, 523] on label at bounding box center [237, 583] width 163 height 120
click at [0, 0] on input "file" at bounding box center [0, 0] width 0 height 0
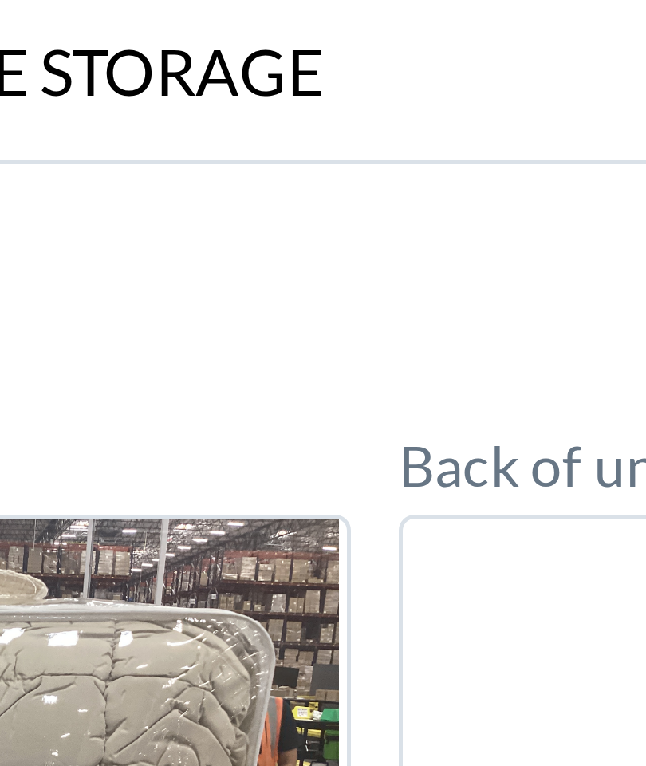
scroll to position [64, 0]
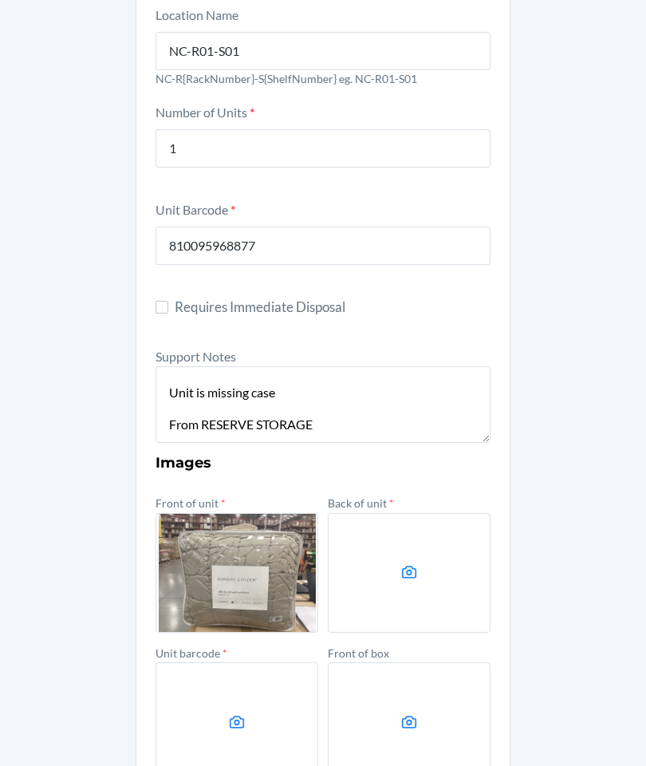
click at [259, 513] on label at bounding box center [237, 573] width 163 height 120
click at [0, 0] on input "file" at bounding box center [0, 0] width 0 height 0
click at [269, 513] on label at bounding box center [237, 573] width 163 height 120
click at [0, 0] on input "file" at bounding box center [0, 0] width 0 height 0
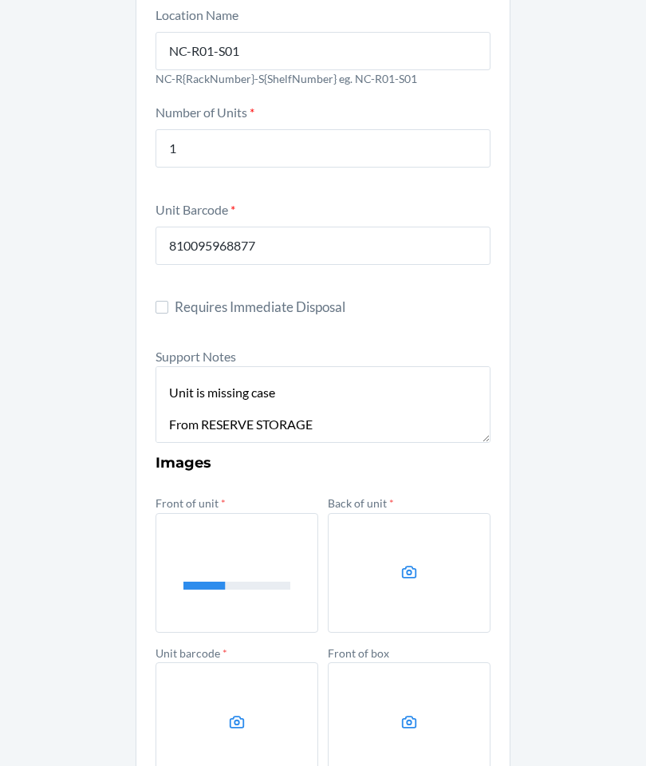
click at [404, 563] on icon at bounding box center [409, 572] width 18 height 18
click at [0, 0] on input "file" at bounding box center [0, 0] width 0 height 0
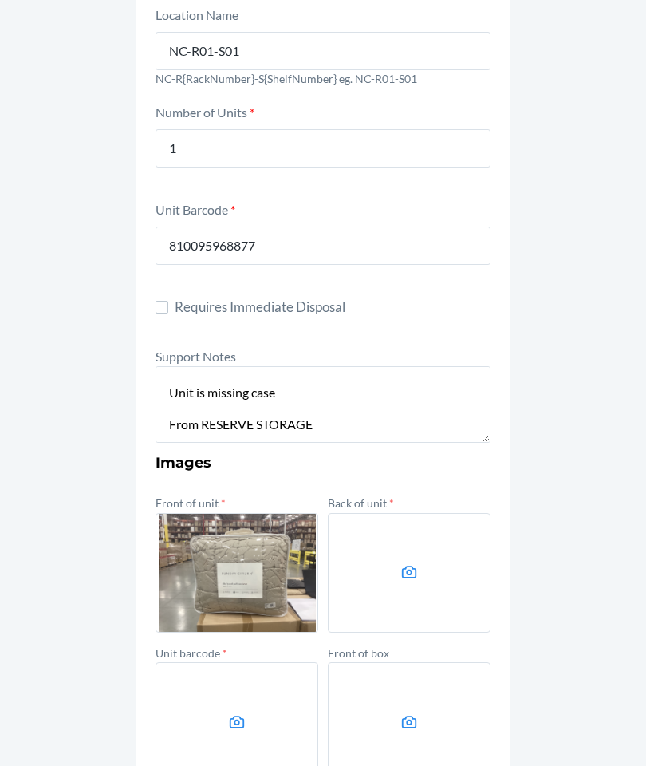
click at [407, 563] on icon at bounding box center [409, 572] width 18 height 18
click at [0, 0] on input "file" at bounding box center [0, 0] width 0 height 0
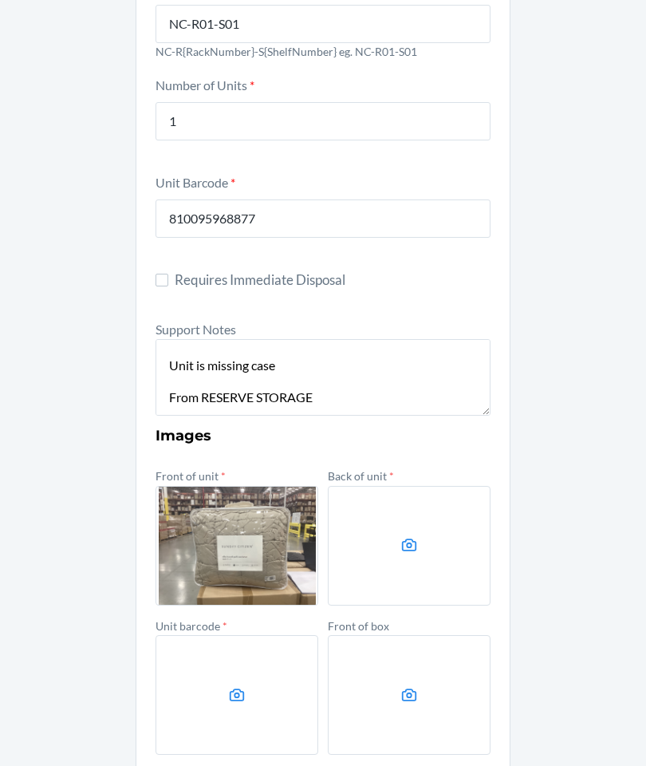
click at [218, 635] on label at bounding box center [237, 695] width 163 height 120
click at [0, 0] on input "file" at bounding box center [0, 0] width 0 height 0
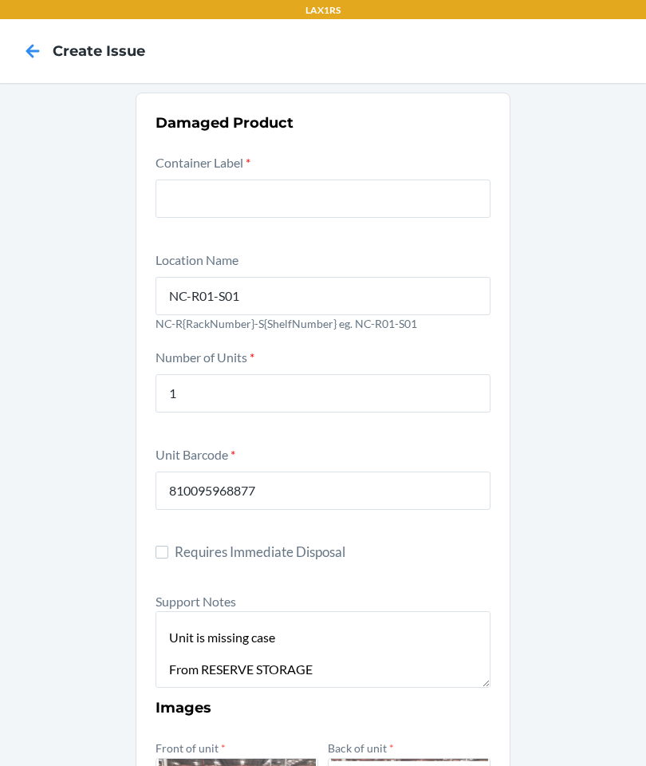
scroll to position [0, 0]
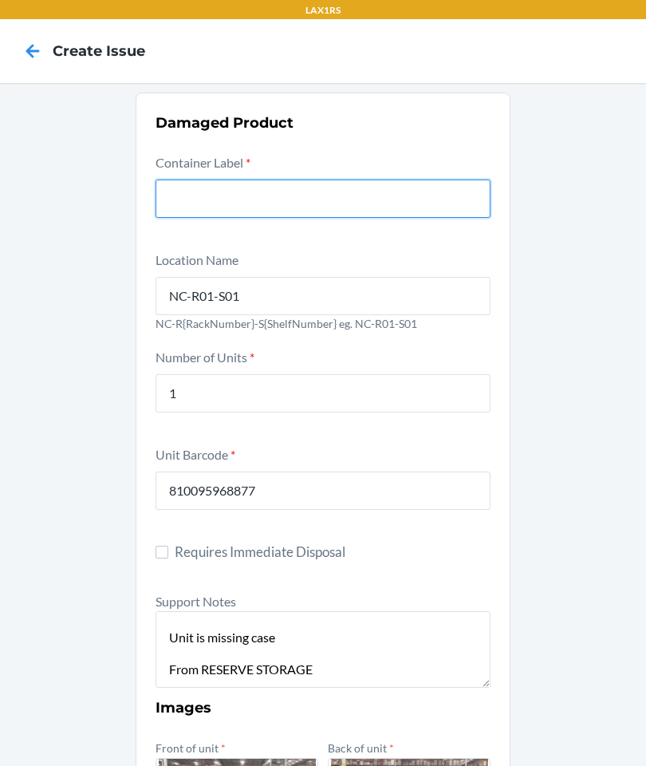
click at [418, 179] on input "text" at bounding box center [323, 198] width 335 height 38
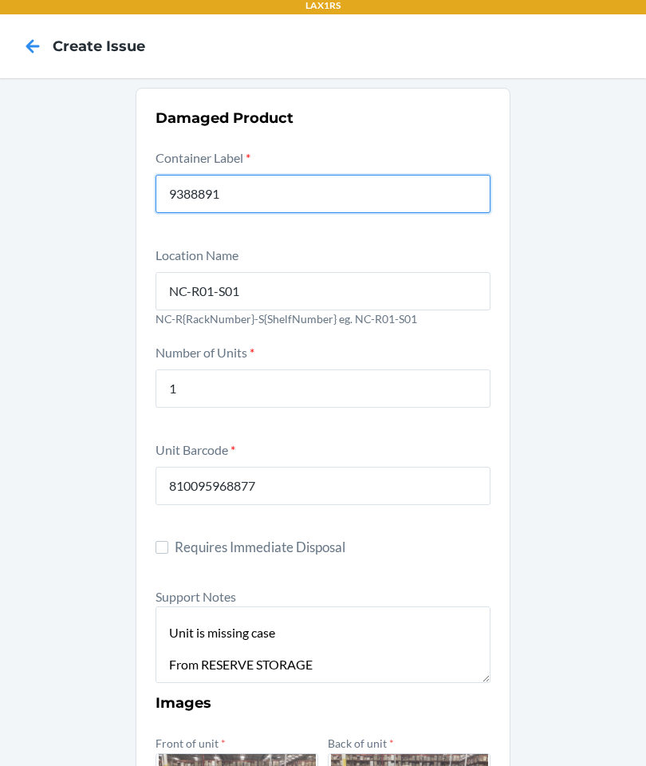
type input "9388891"
click at [506, 608] on section "Damaged Product Container Label * 9388891 Location Name [GEOGRAPHIC_DATA]-R01-S…" at bounding box center [323, 668] width 375 height 1161
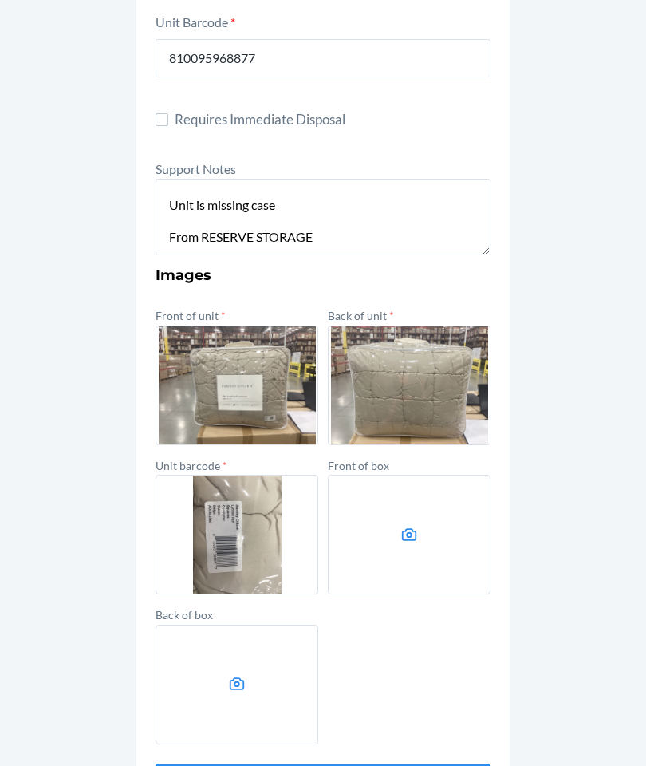
scroll to position [432, 0]
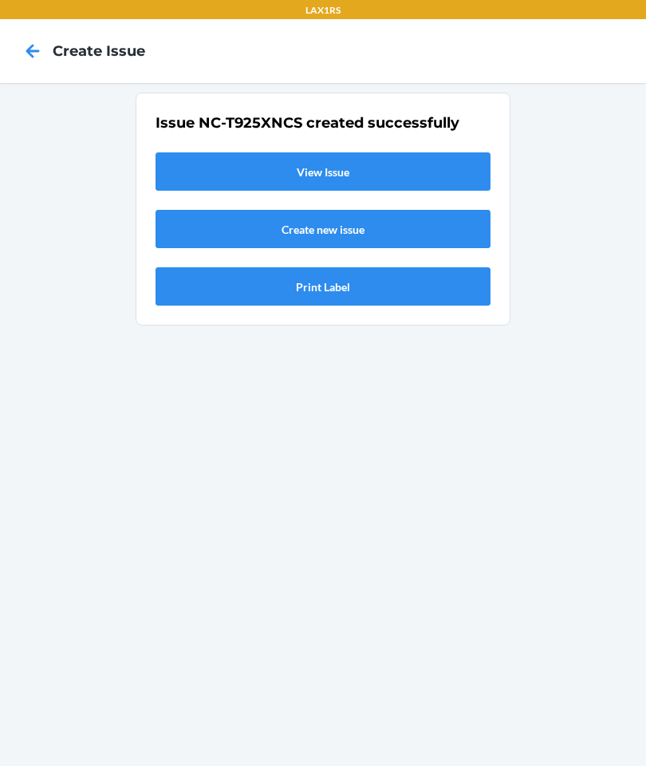
scroll to position [0, 0]
click at [286, 152] on link "View Issue" at bounding box center [323, 171] width 335 height 38
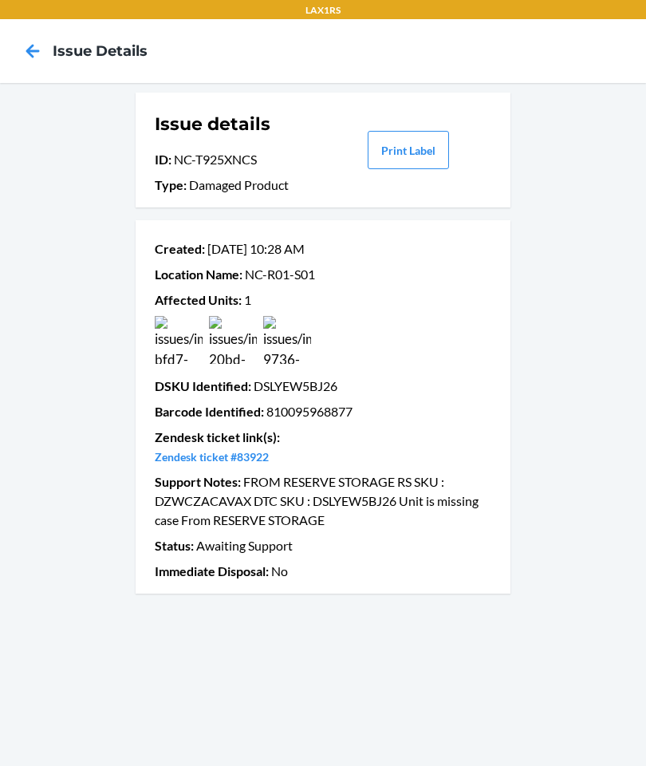
click at [45, 37] on icon at bounding box center [32, 50] width 27 height 27
